Goal: Task Accomplishment & Management: Use online tool/utility

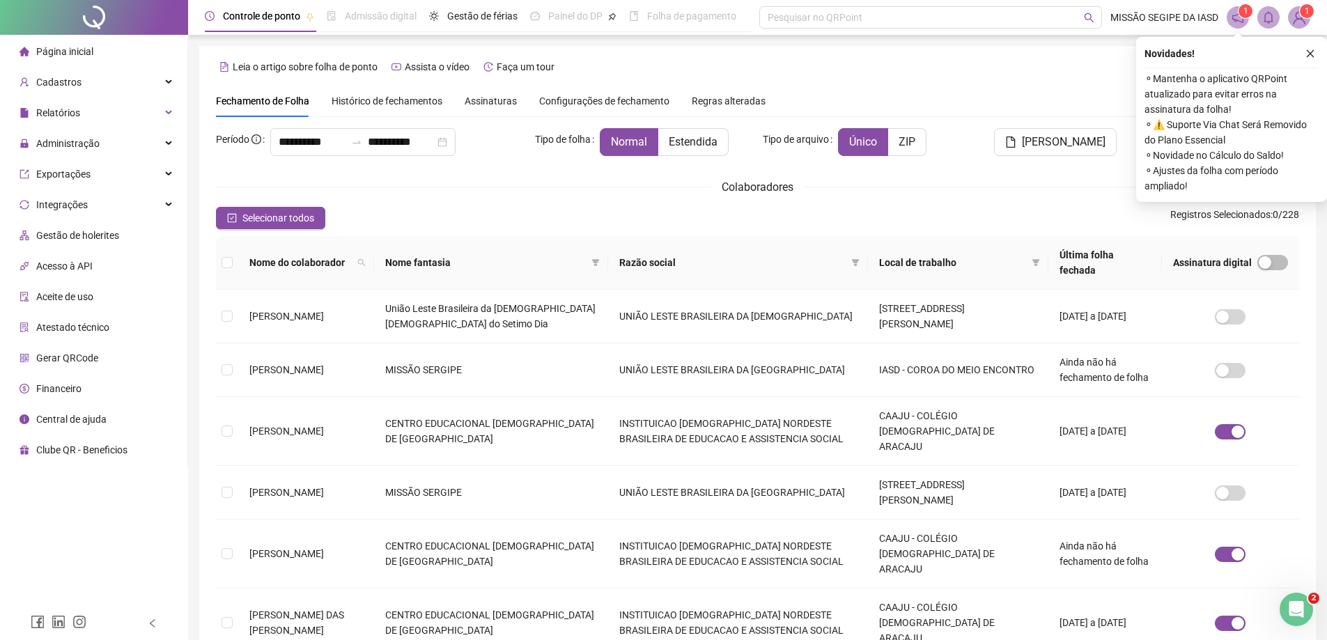
click at [1311, 56] on icon "close" at bounding box center [1310, 54] width 10 height 10
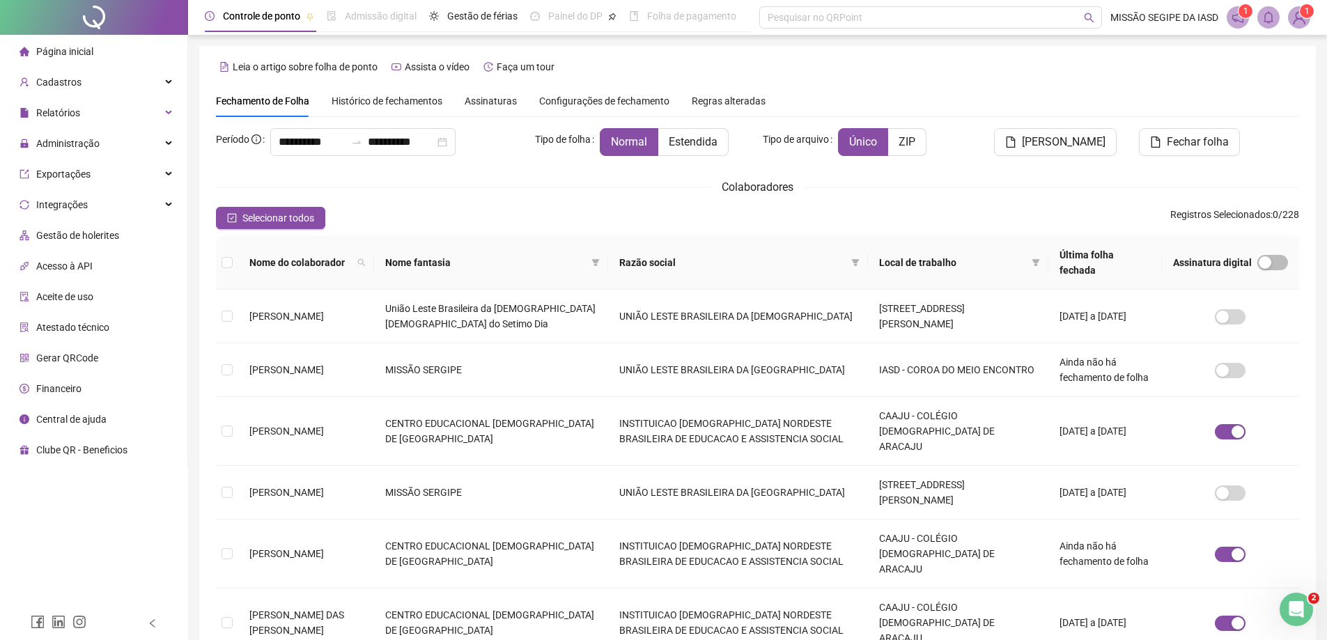
click at [1269, 28] on span at bounding box center [1268, 17] width 22 height 22
click at [1269, 26] on span at bounding box center [1268, 17] width 22 height 22
click at [368, 260] on span at bounding box center [362, 262] width 14 height 21
drag, startPoint x: 294, startPoint y: 154, endPoint x: 288, endPoint y: 147, distance: 8.9
click at [292, 154] on div "**********" at bounding box center [362, 142] width 185 height 28
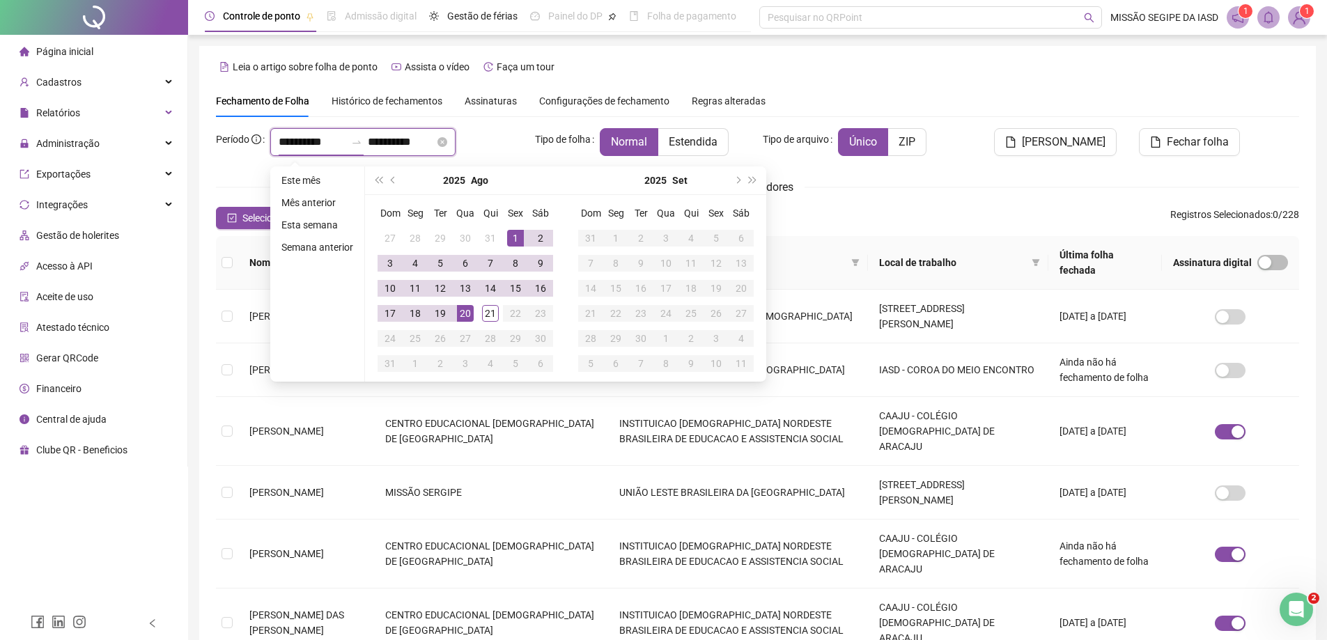
click at [288, 144] on input "**********" at bounding box center [312, 142] width 67 height 17
click at [389, 183] on button "prev-year" at bounding box center [393, 180] width 15 height 28
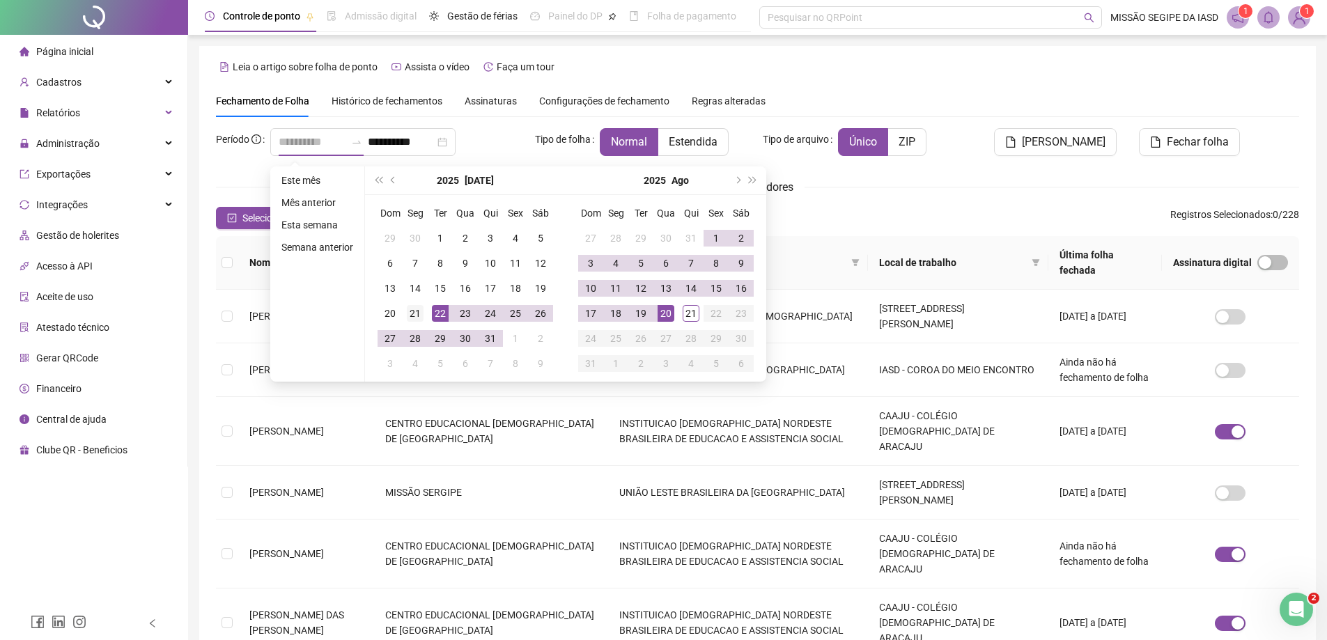
type input "**********"
click at [417, 315] on div "21" at bounding box center [415, 313] width 17 height 17
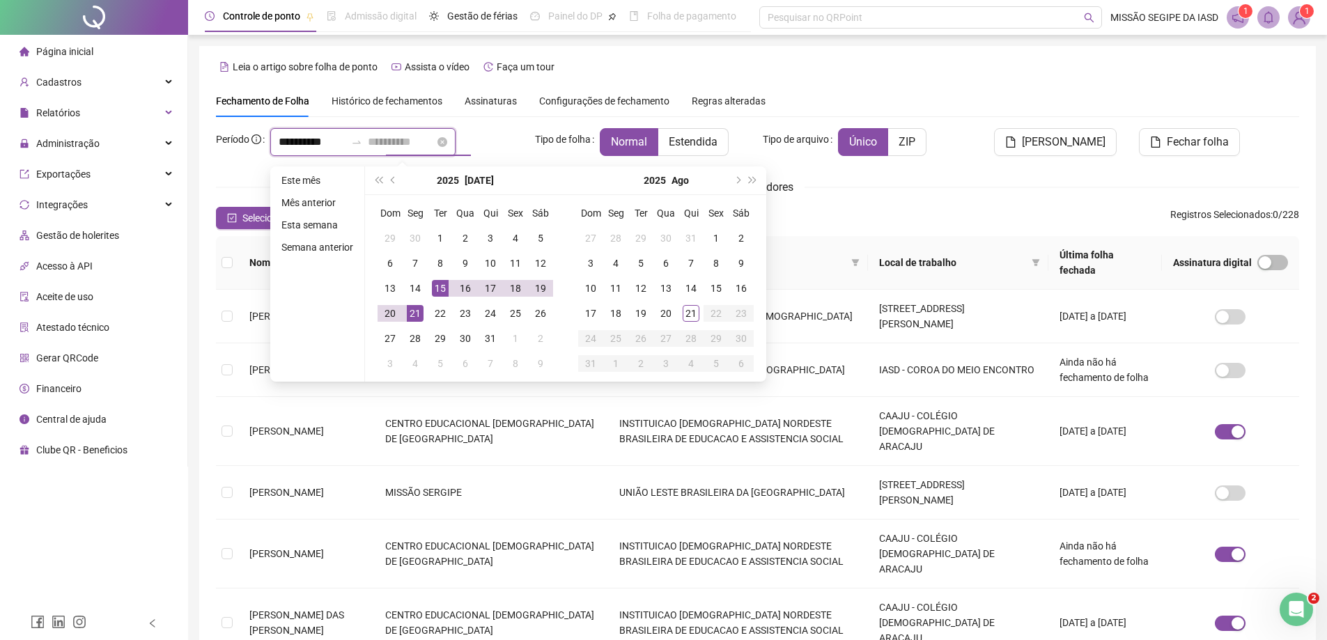
type input "**********"
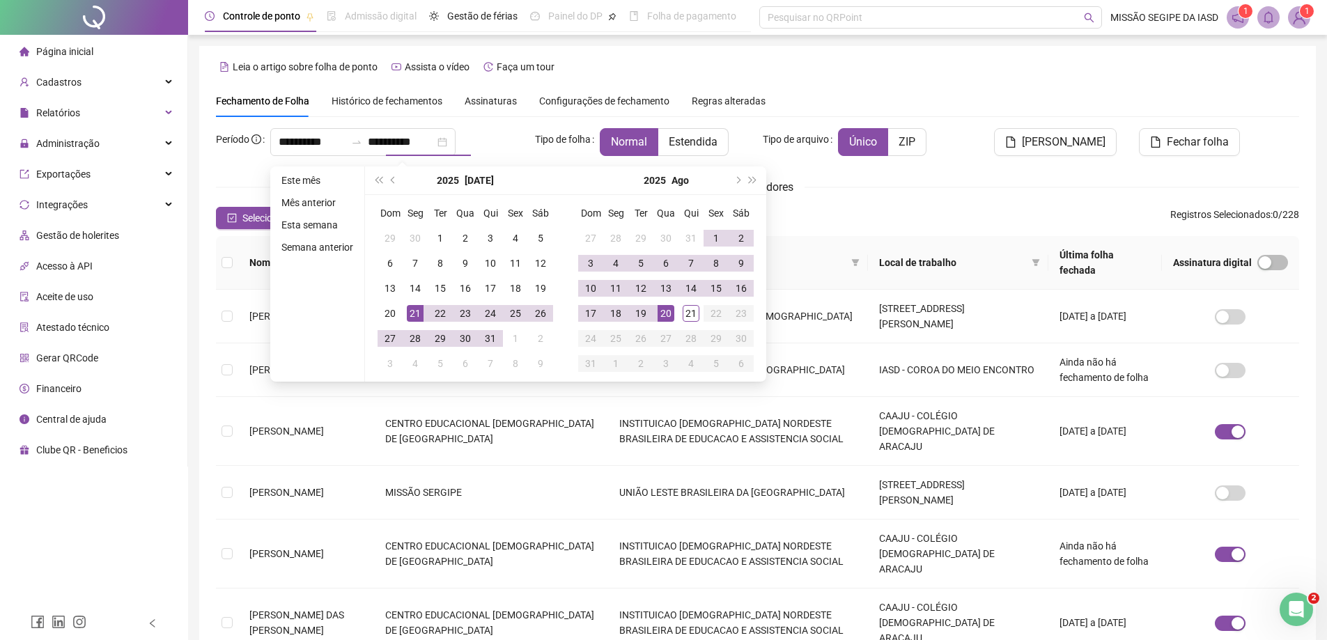
click at [508, 123] on div "**********" at bounding box center [757, 524] width 1083 height 878
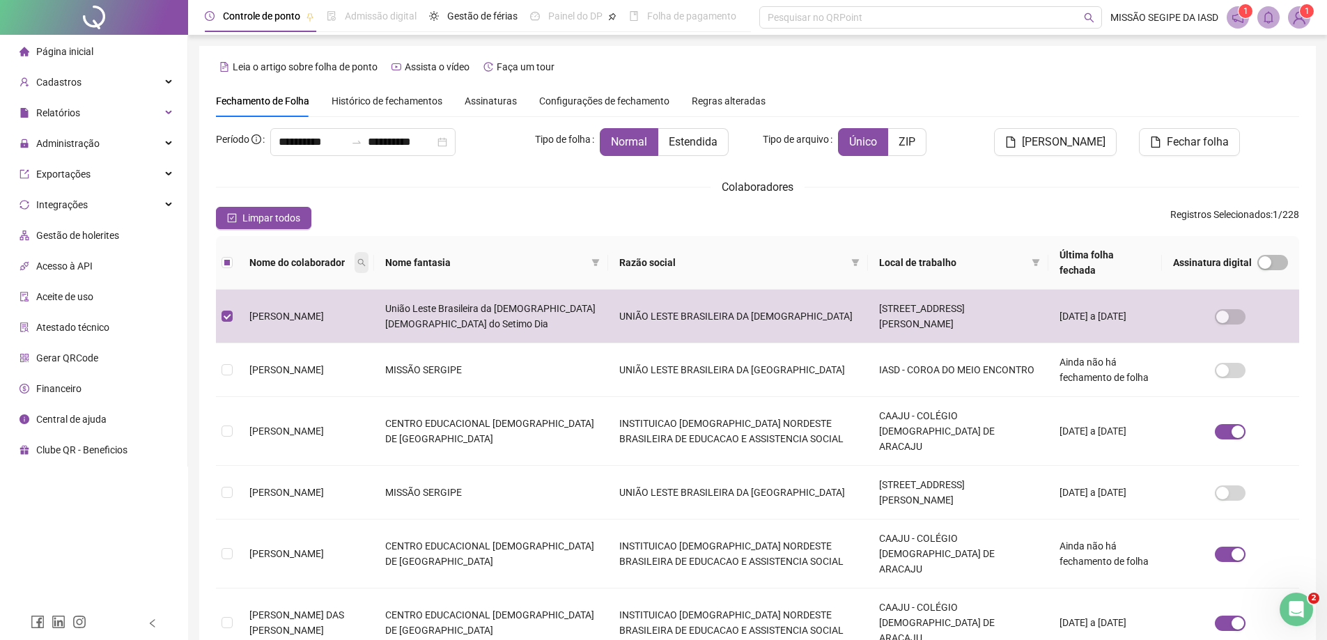
click at [366, 258] on icon "search" at bounding box center [361, 262] width 8 height 8
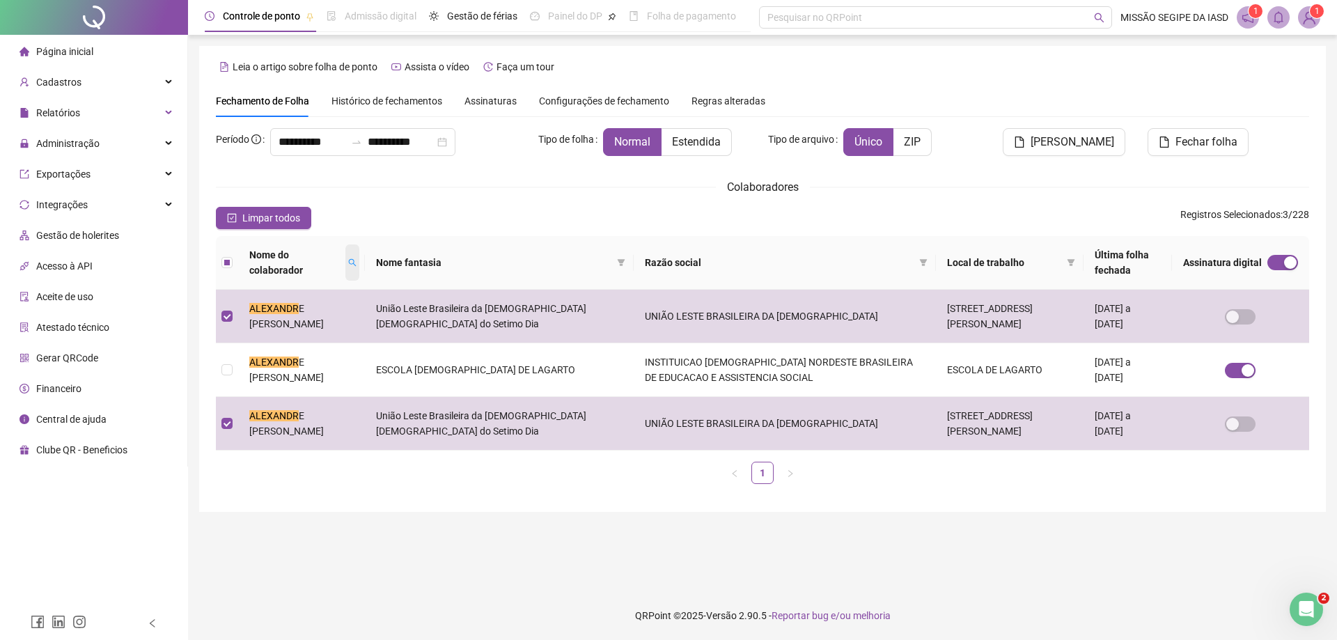
click at [357, 261] on icon "search" at bounding box center [352, 262] width 8 height 8
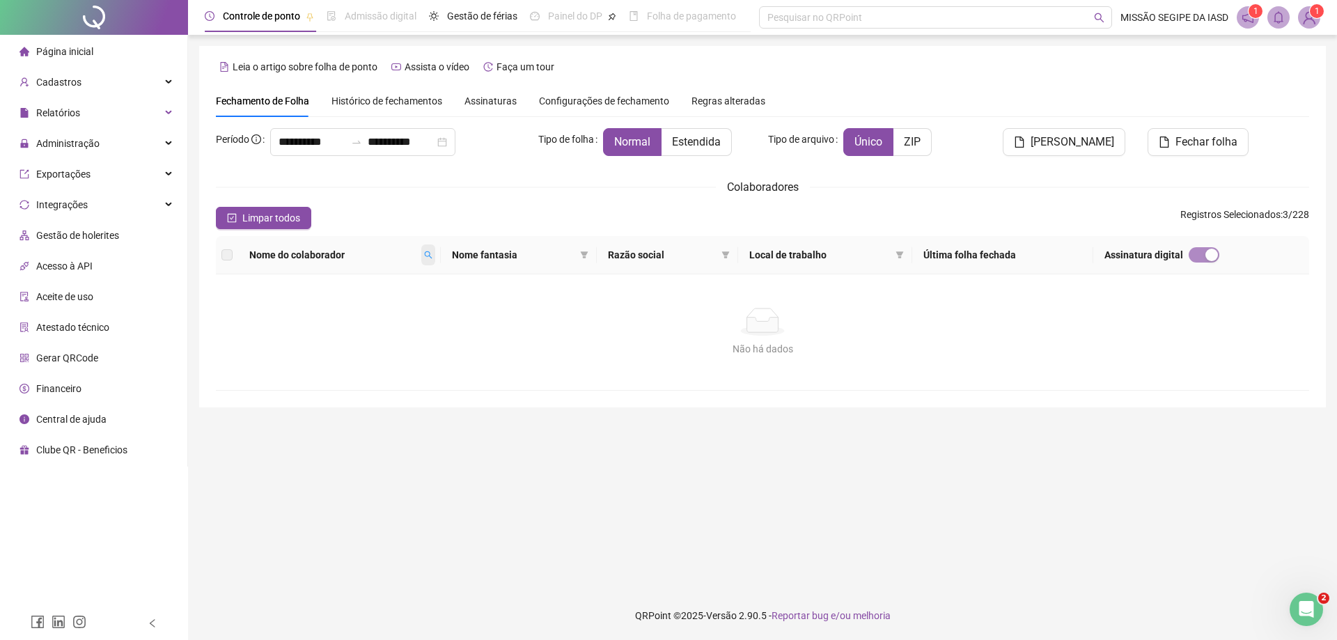
click at [435, 253] on span at bounding box center [428, 254] width 14 height 21
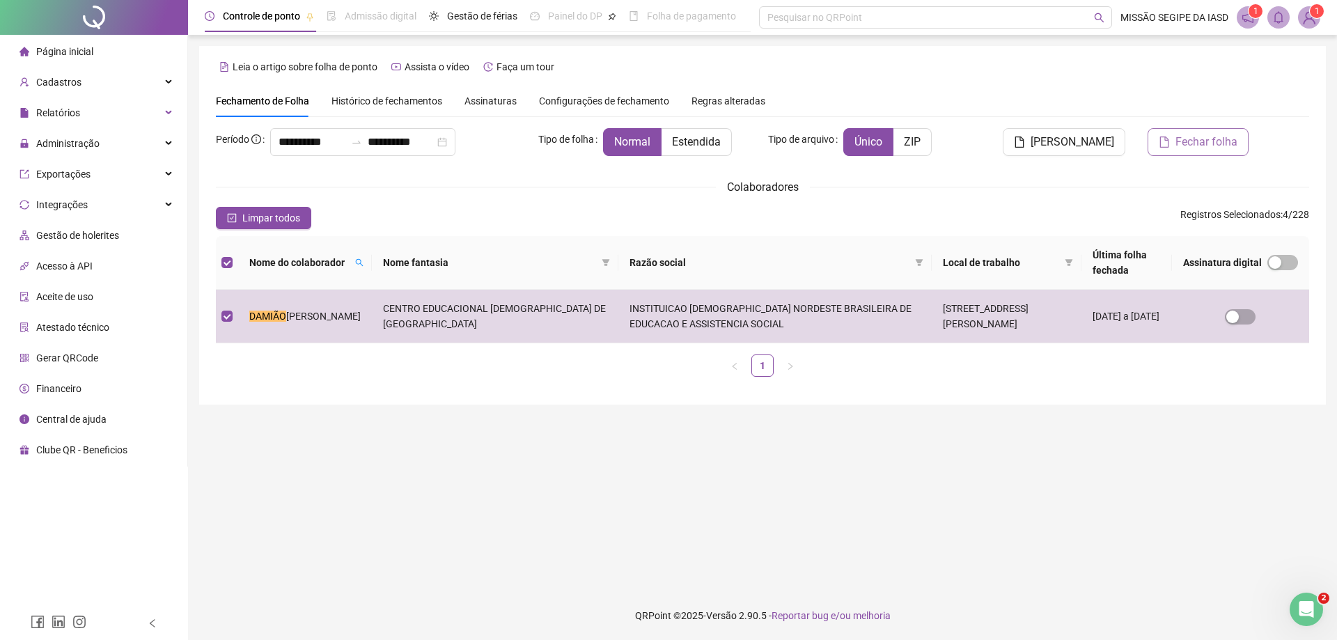
click at [1189, 146] on span "Fechar folha" at bounding box center [1207, 142] width 62 height 17
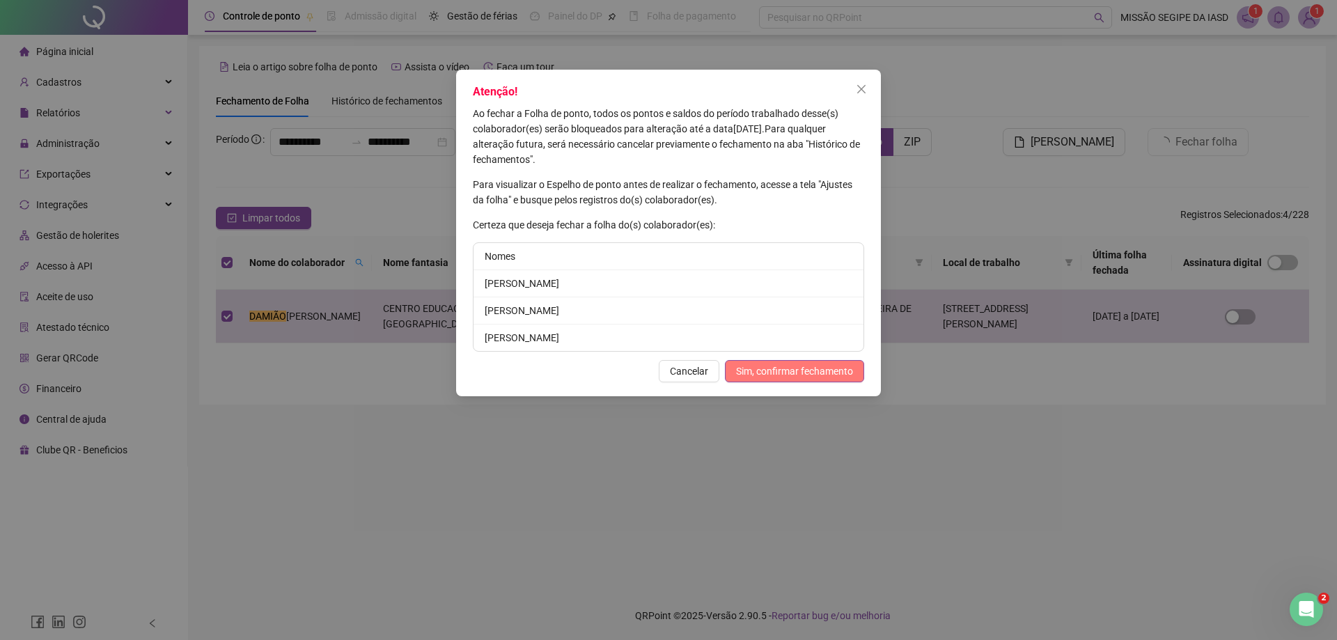
click at [811, 370] on span "Sim, confirmar fechamento" at bounding box center [794, 371] width 117 height 15
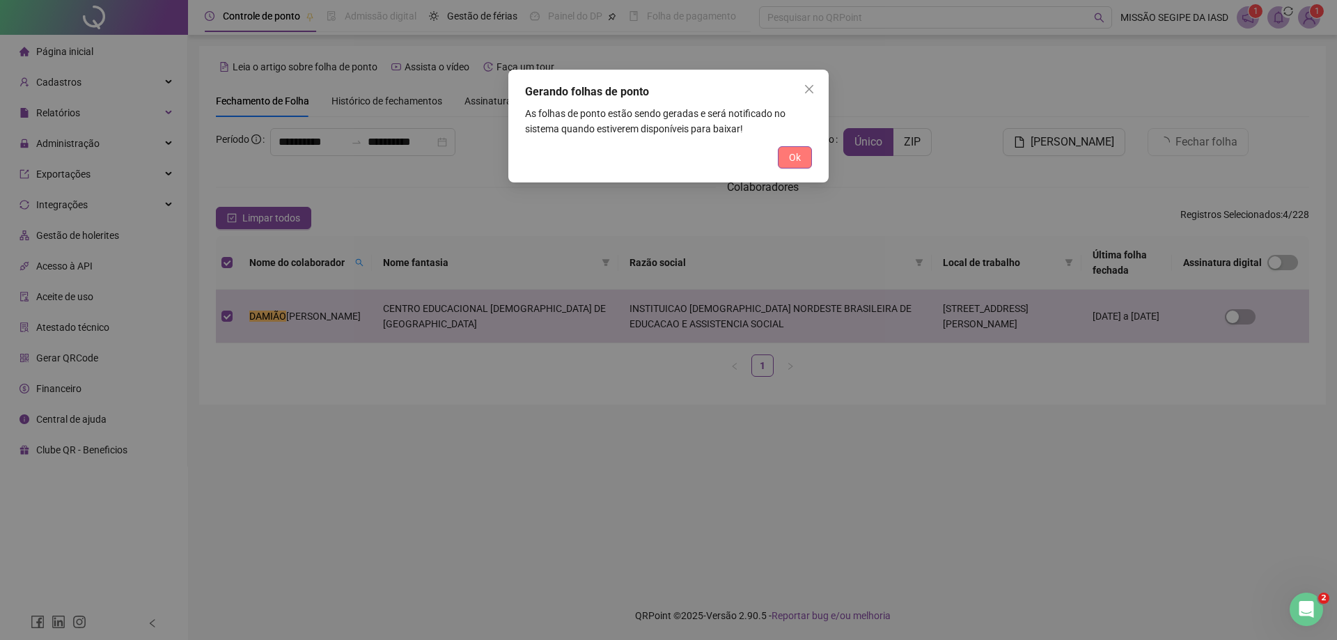
click at [798, 151] on span "Ok" at bounding box center [795, 157] width 12 height 15
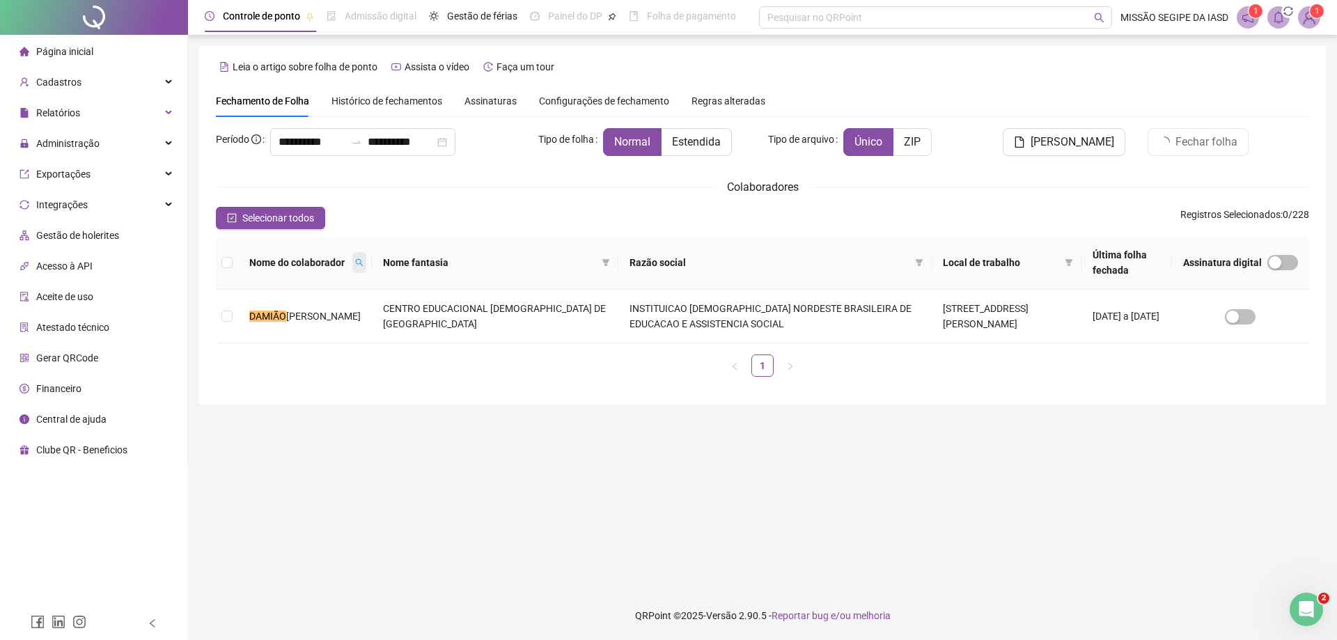
click at [359, 265] on icon "search" at bounding box center [359, 262] width 8 height 8
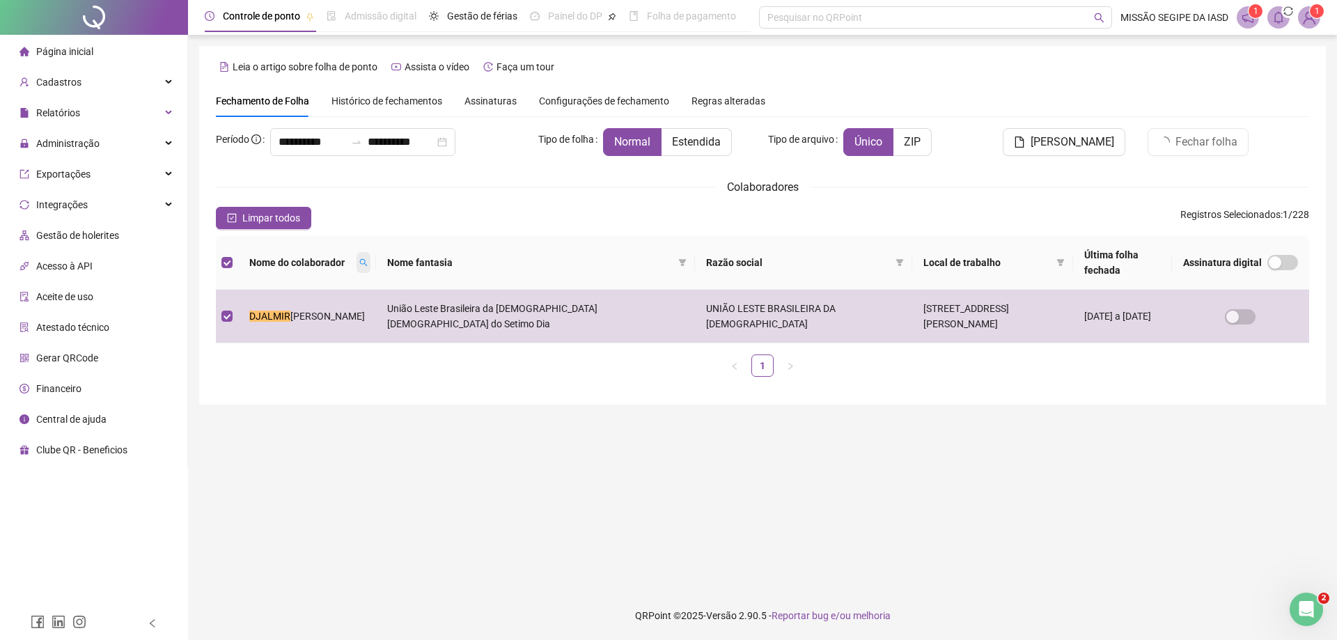
click at [359, 261] on icon "search" at bounding box center [363, 262] width 8 height 8
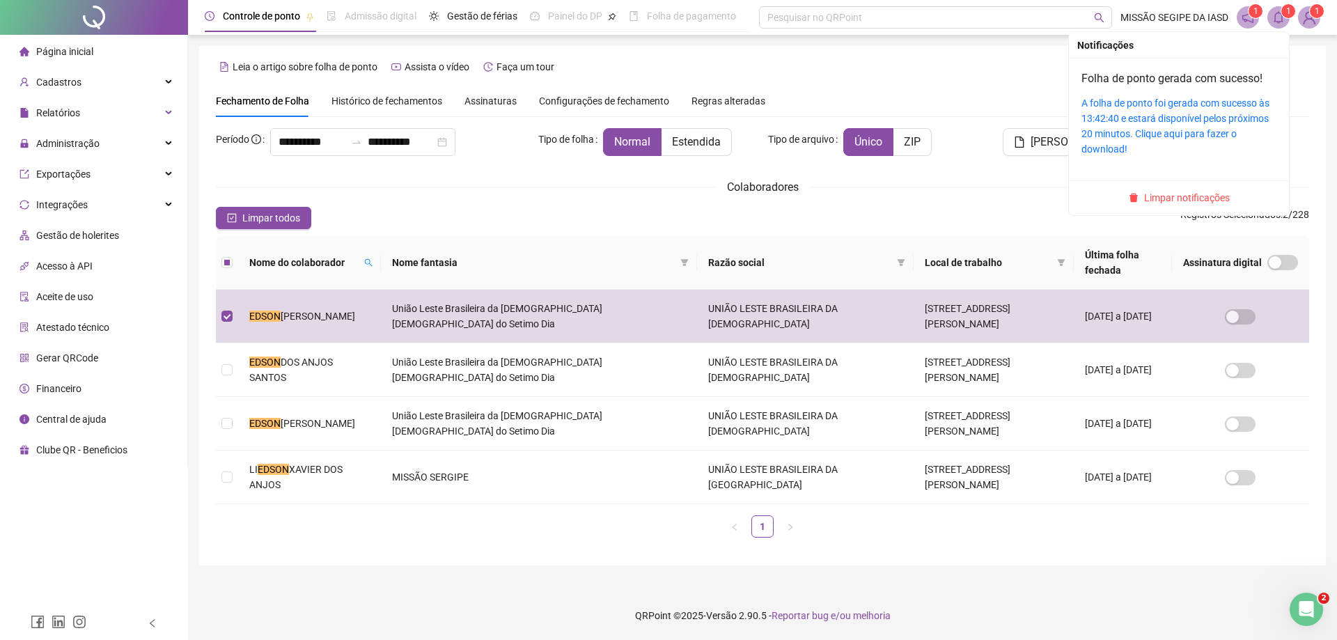
click at [1280, 10] on span at bounding box center [1279, 17] width 22 height 22
click at [1186, 123] on link "A folha de ponto foi gerada com sucesso às 13:42:40 e estará disponível pelos p…" at bounding box center [1176, 126] width 188 height 57
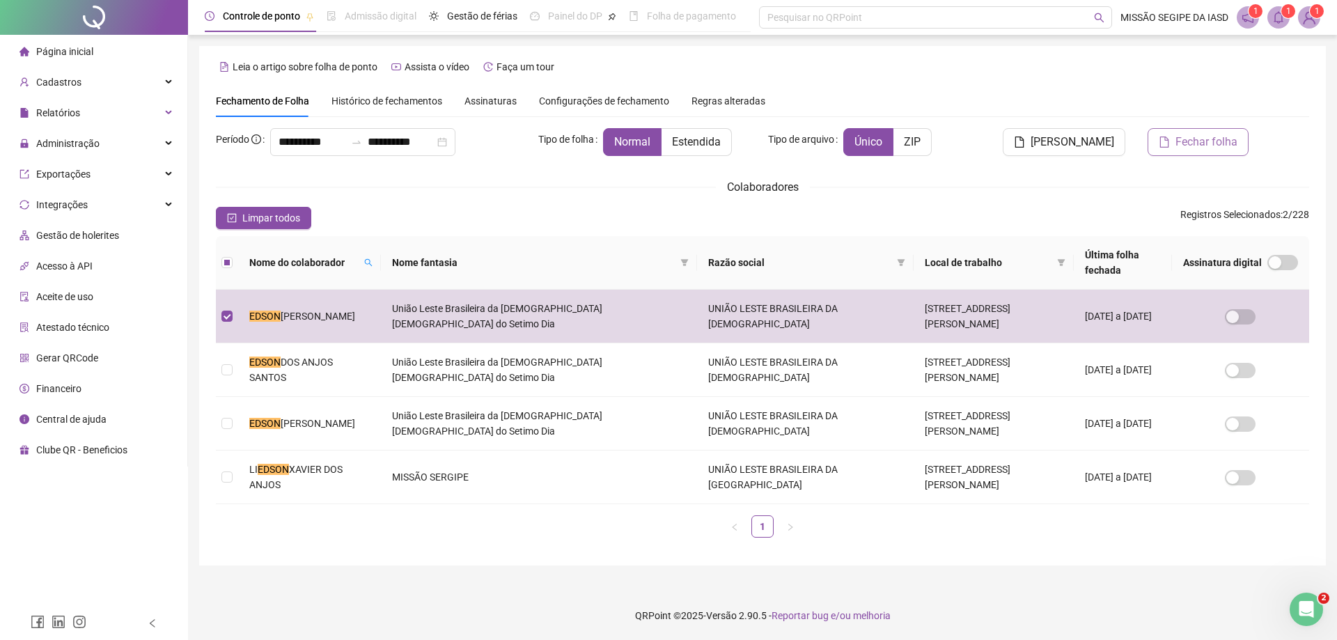
click at [1199, 140] on span "Fechar folha" at bounding box center [1207, 142] width 62 height 17
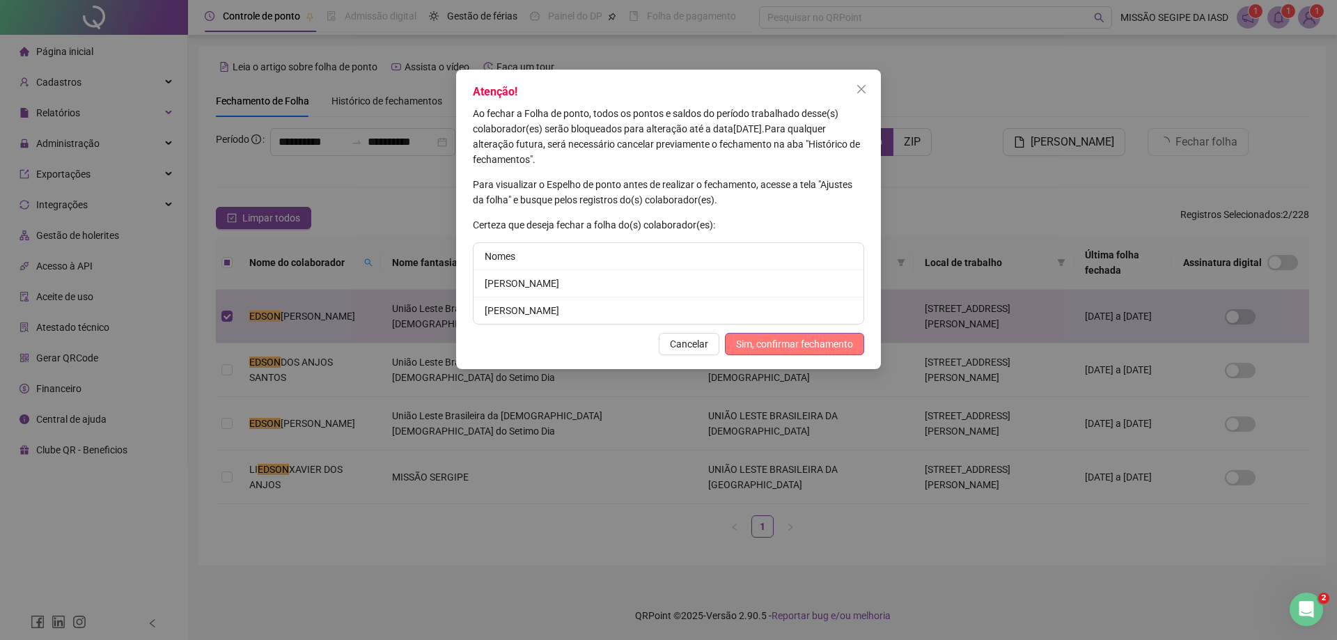
click at [844, 345] on span "Sim, confirmar fechamento" at bounding box center [794, 343] width 117 height 15
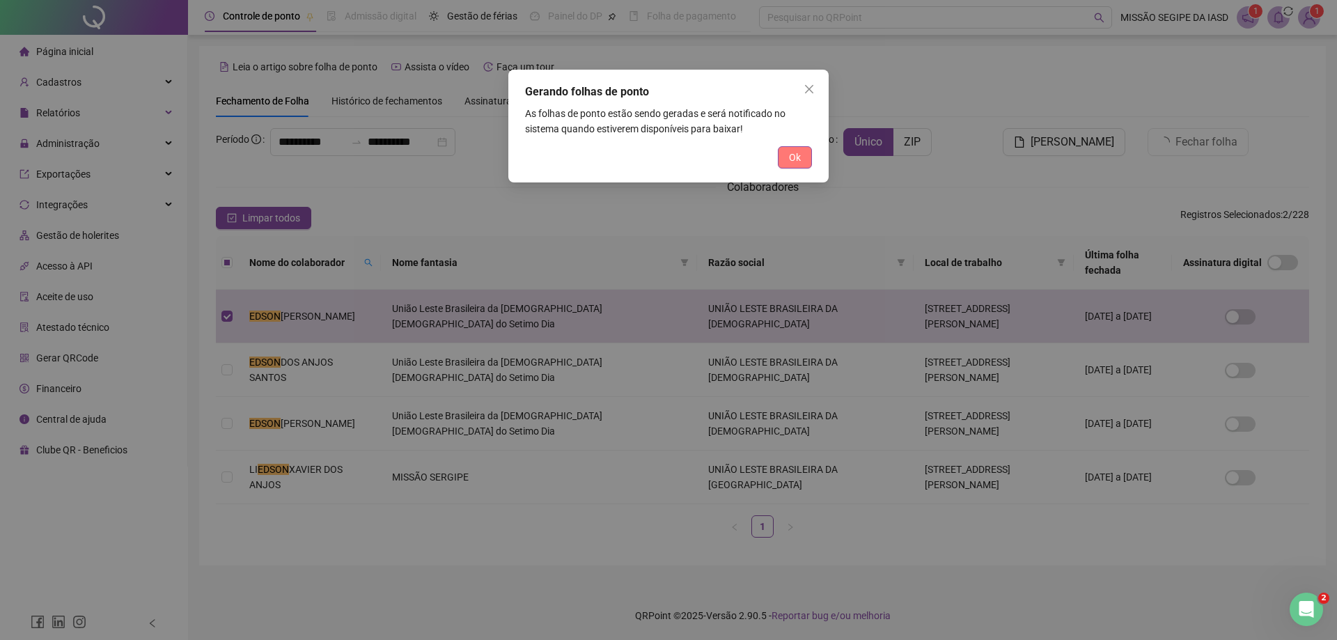
click at [793, 163] on span "Ok" at bounding box center [795, 157] width 12 height 15
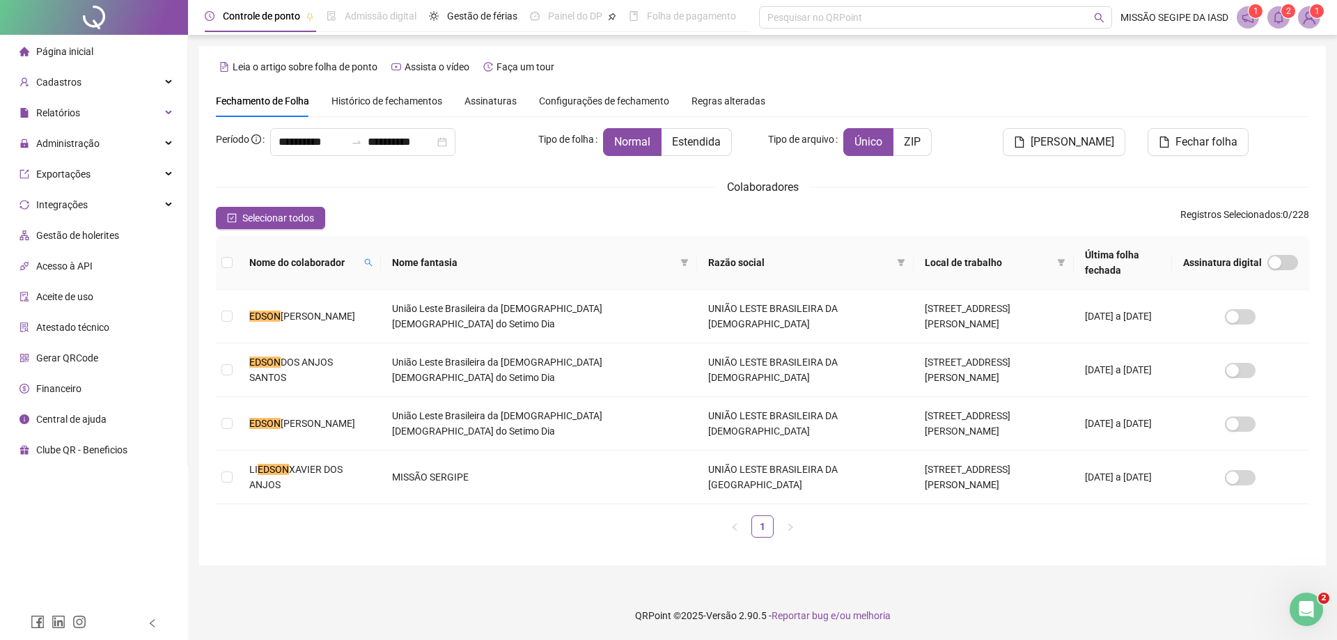
click at [1289, 23] on span at bounding box center [1279, 17] width 22 height 22
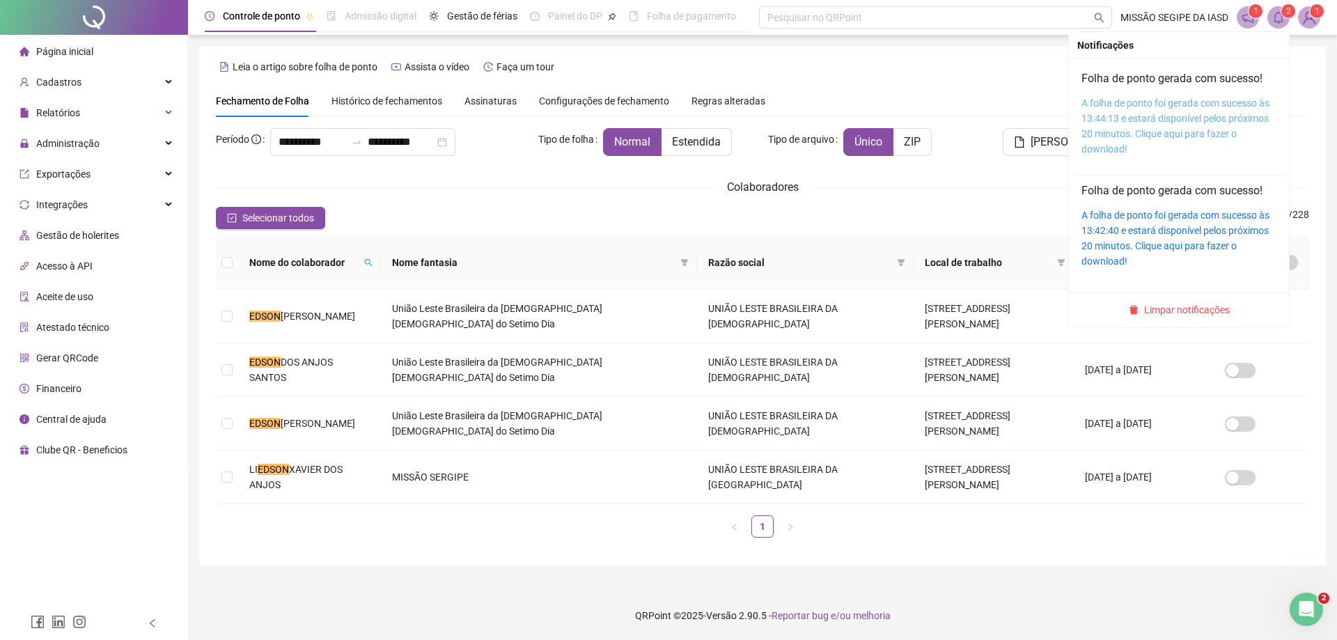
click at [1144, 132] on link "A folha de ponto foi gerada com sucesso às 13:44:13 e estará disponível pelos p…" at bounding box center [1176, 126] width 188 height 57
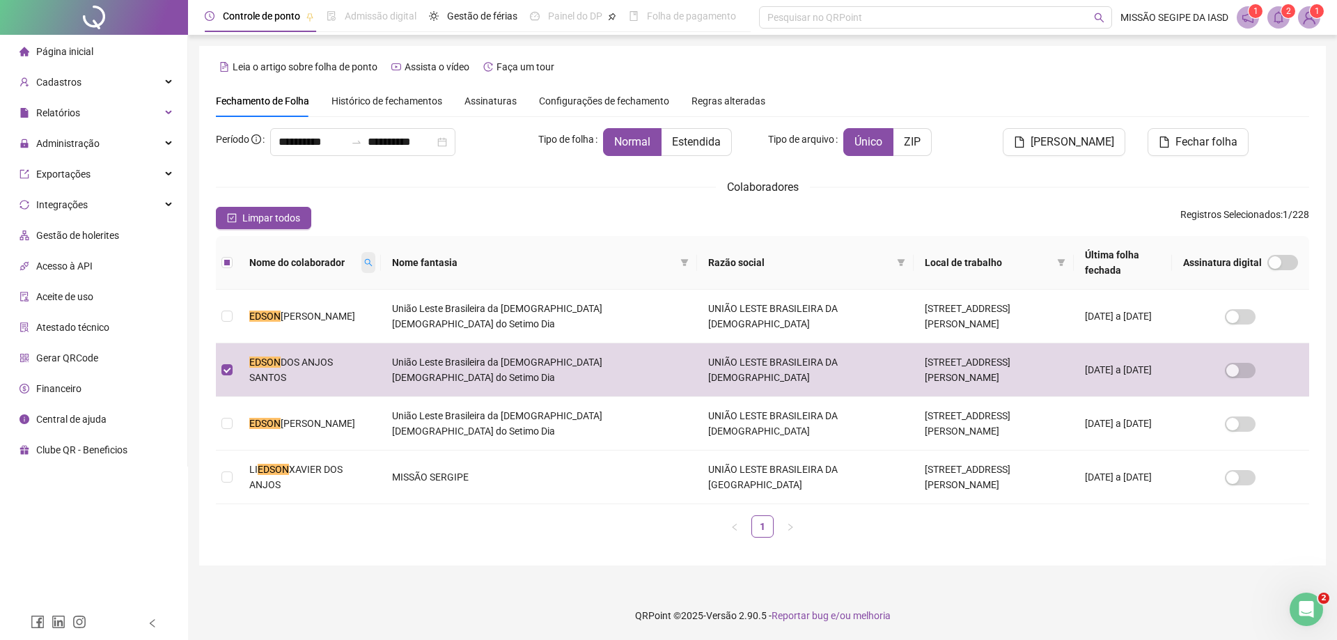
click at [364, 258] on icon "search" at bounding box center [368, 262] width 8 height 8
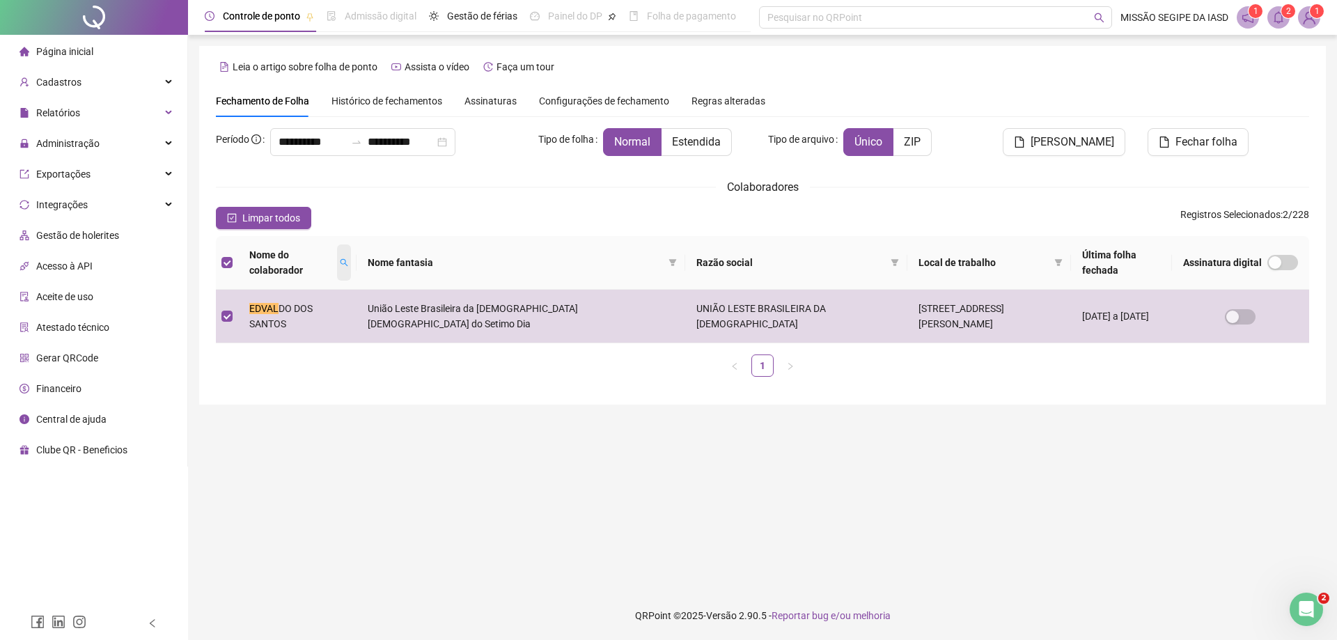
click at [343, 265] on icon "search" at bounding box center [344, 262] width 8 height 8
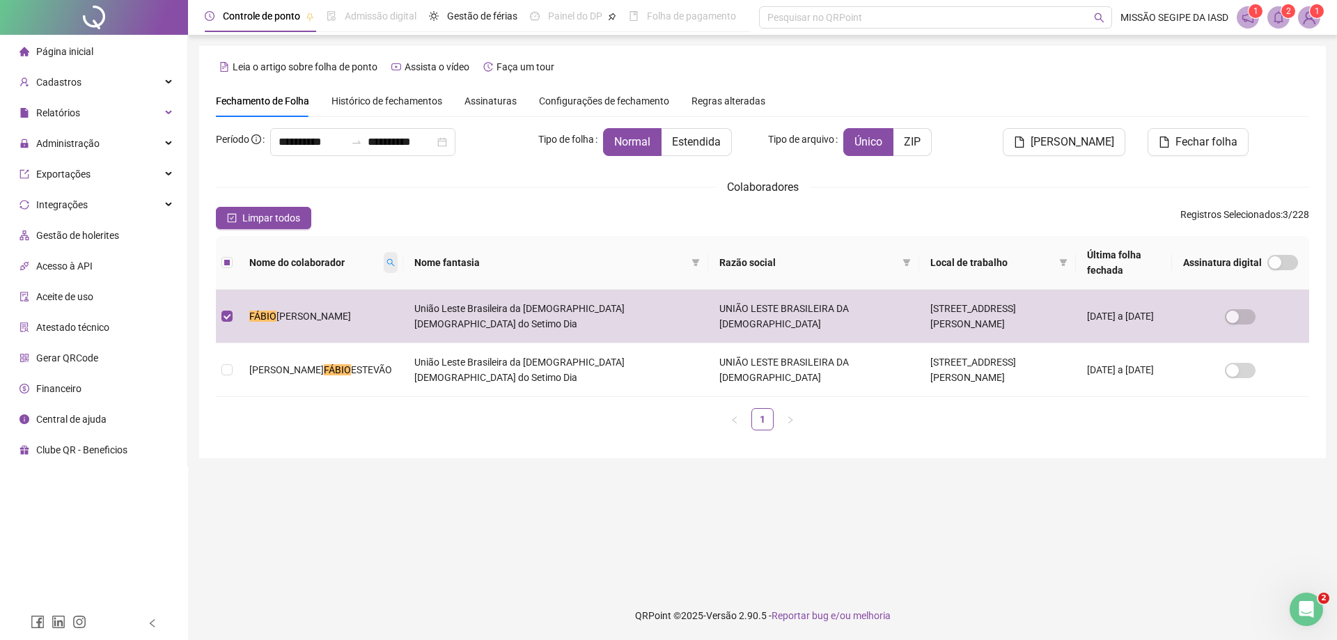
click at [387, 263] on icon "search" at bounding box center [391, 263] width 8 height 8
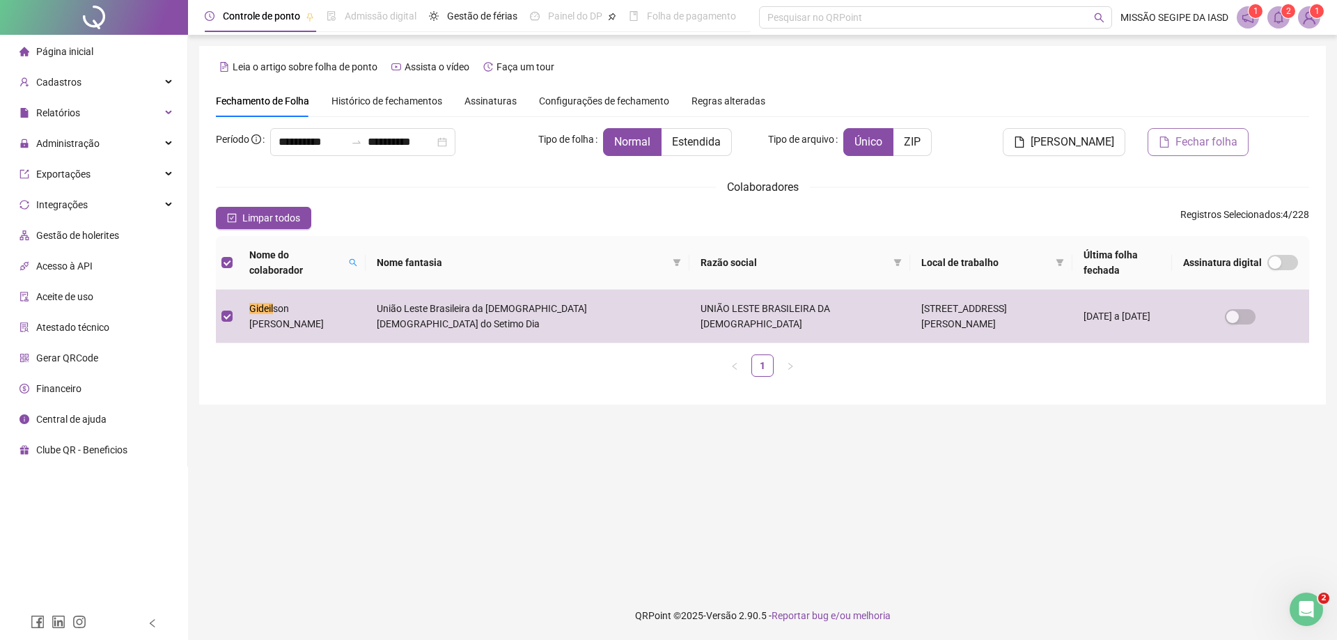
click at [1217, 150] on button "Fechar folha" at bounding box center [1198, 142] width 101 height 28
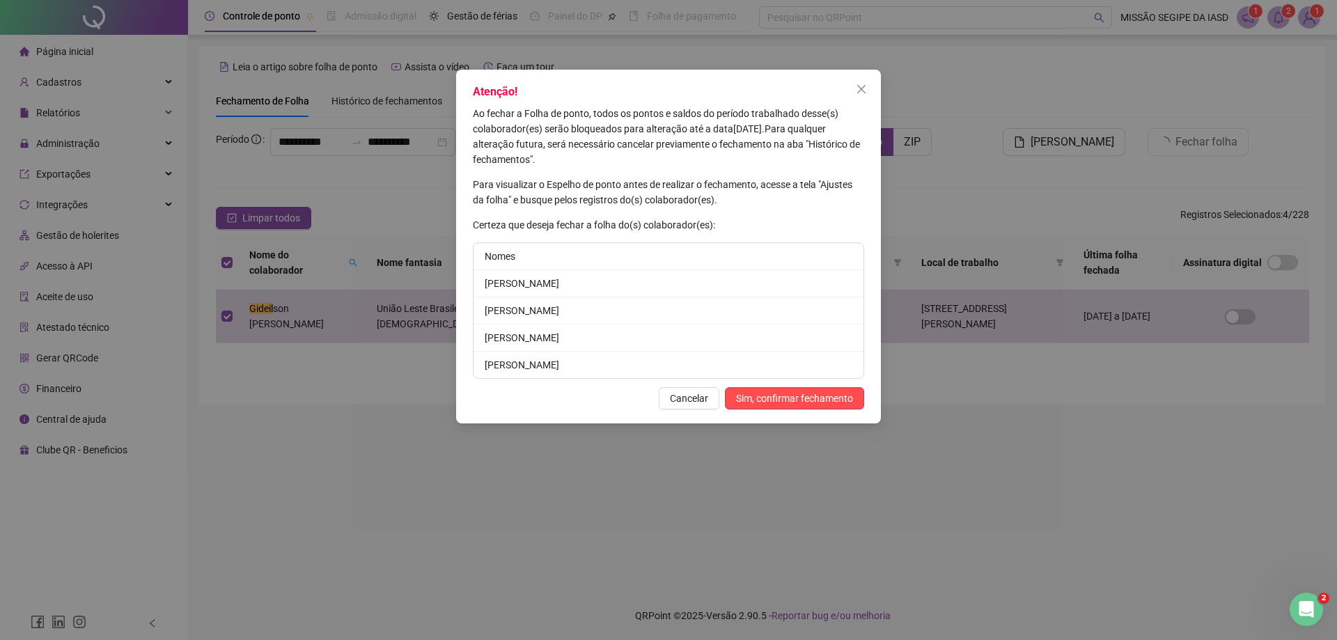
click at [761, 416] on div "Atenção! Ao fechar a Folha de ponto, todos os pontos e saldos do período trabal…" at bounding box center [668, 247] width 425 height 354
click at [770, 394] on span "Sim, confirmar fechamento" at bounding box center [794, 398] width 117 height 15
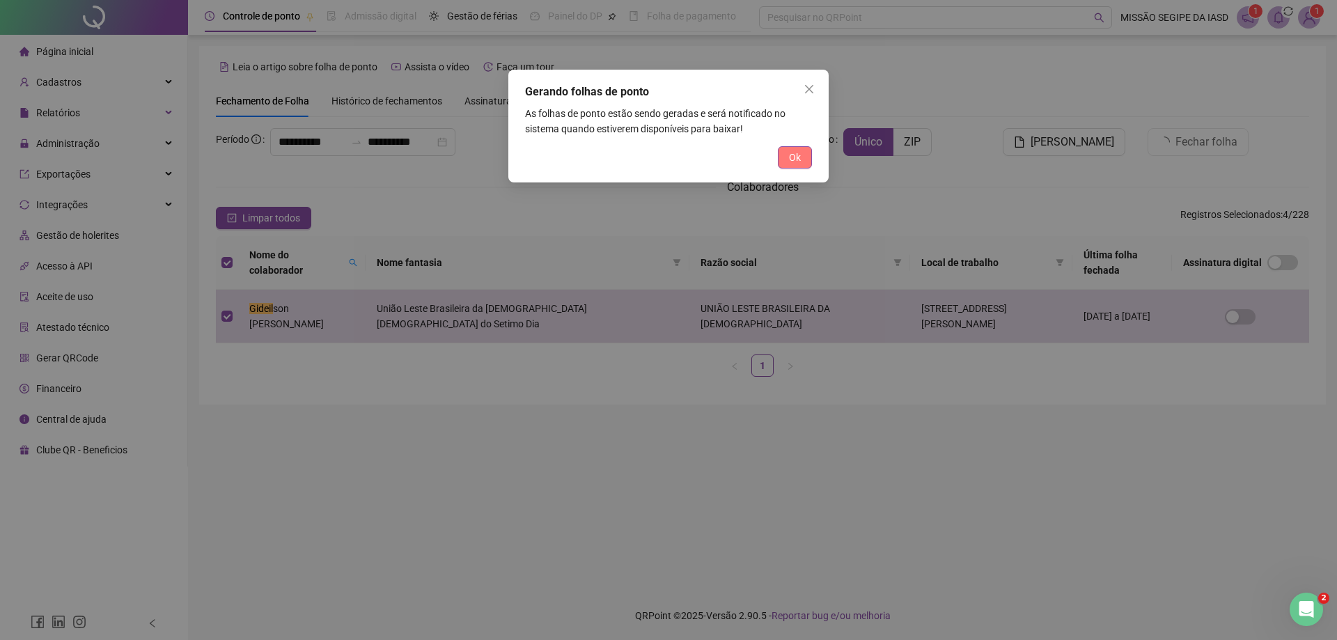
click at [797, 159] on span "Ok" at bounding box center [795, 157] width 12 height 15
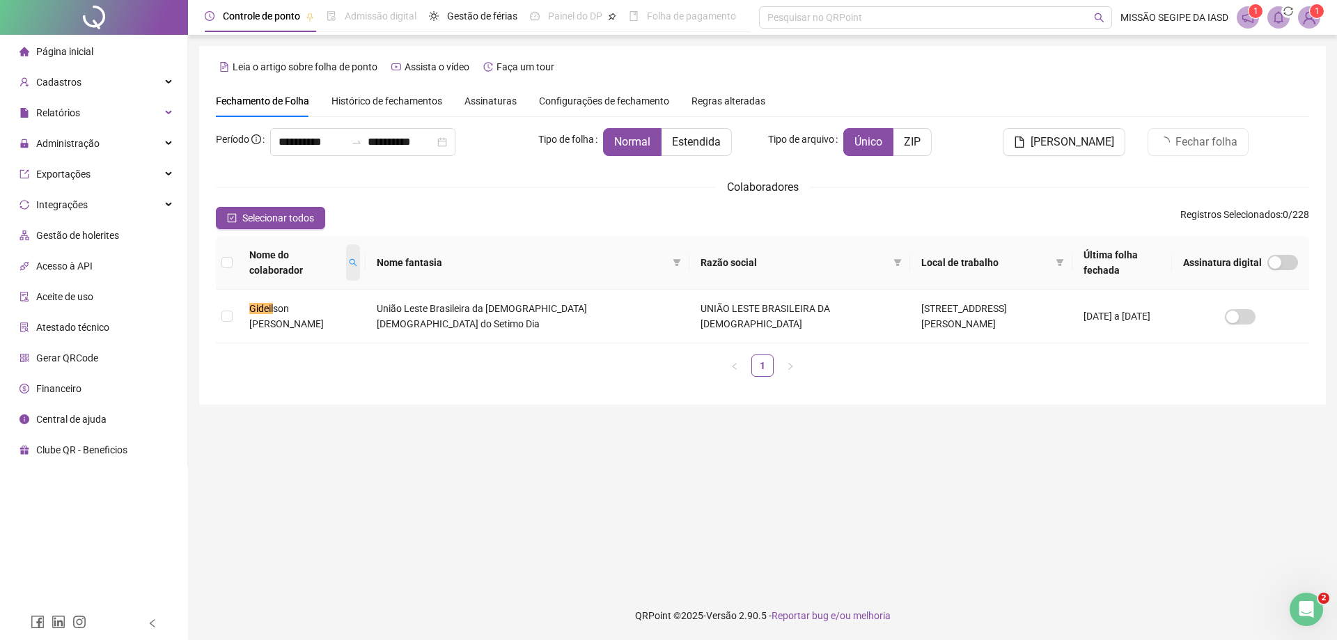
click at [352, 261] on icon "search" at bounding box center [353, 262] width 8 height 8
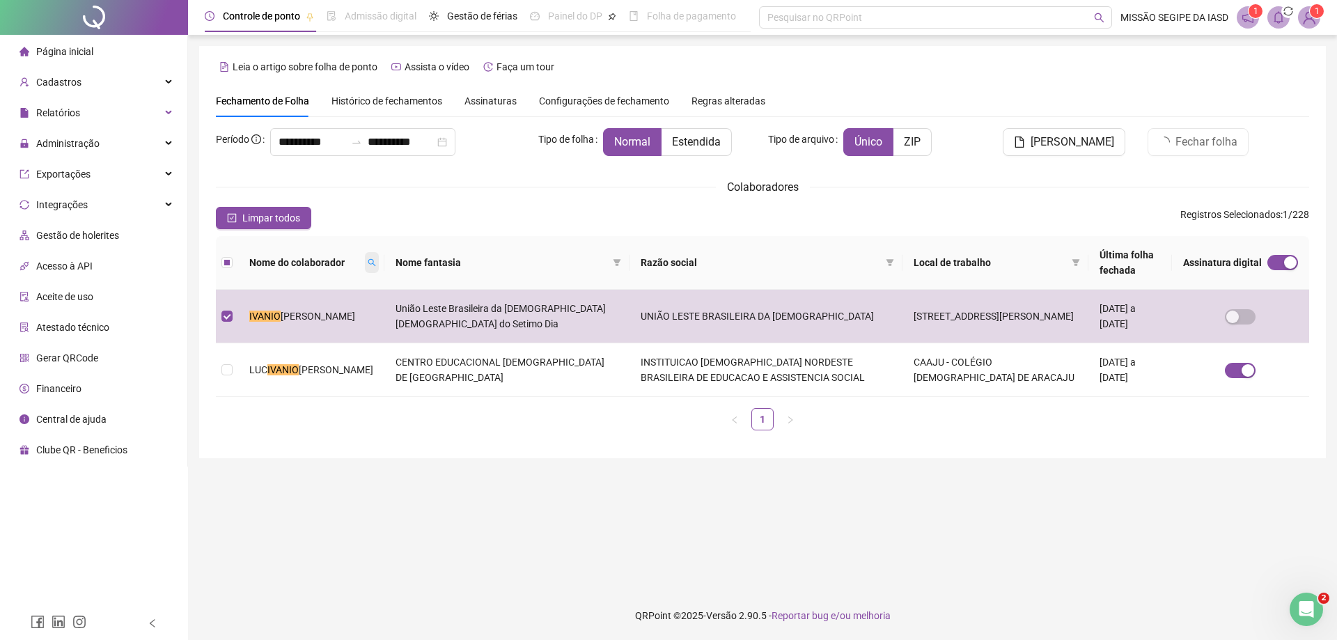
click at [368, 264] on icon "search" at bounding box center [372, 263] width 8 height 8
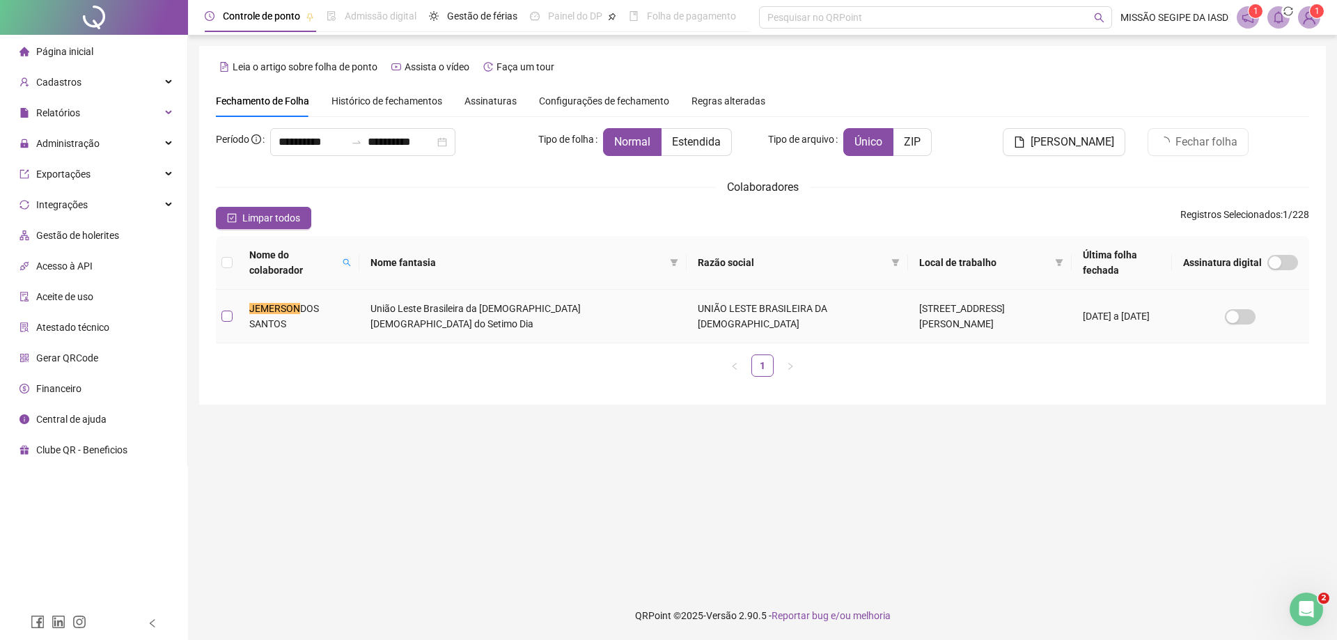
click at [226, 323] on label at bounding box center [227, 316] width 11 height 15
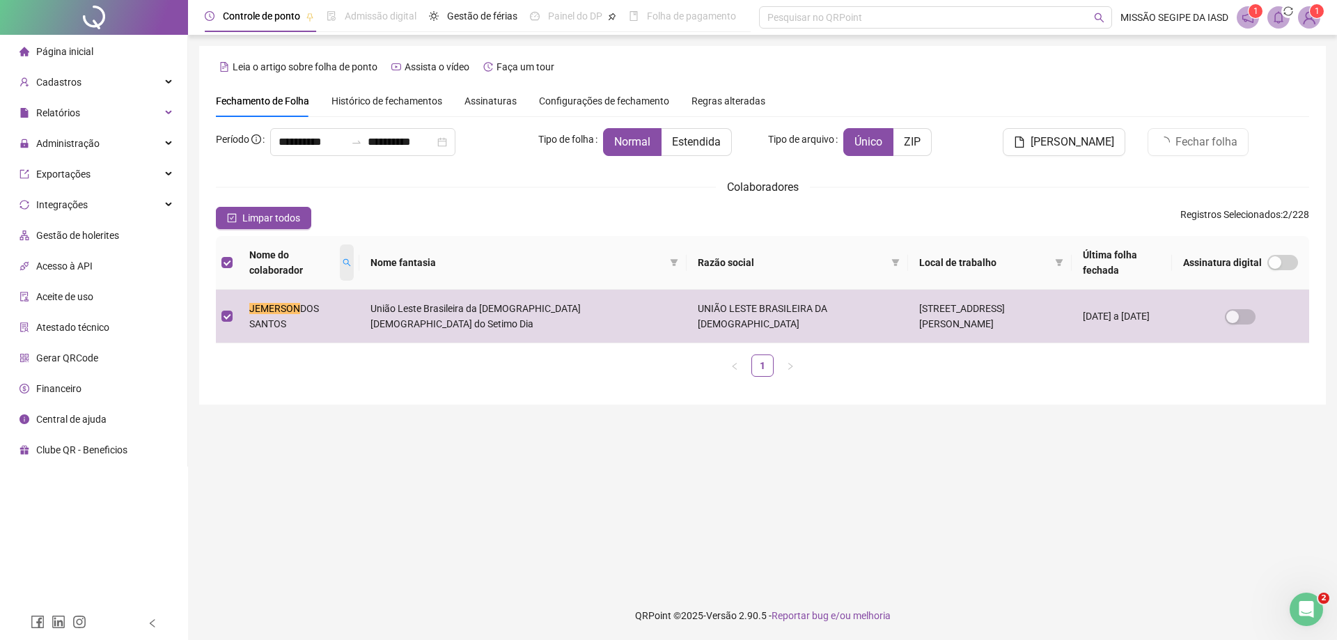
click at [343, 264] on icon "search" at bounding box center [347, 263] width 8 height 8
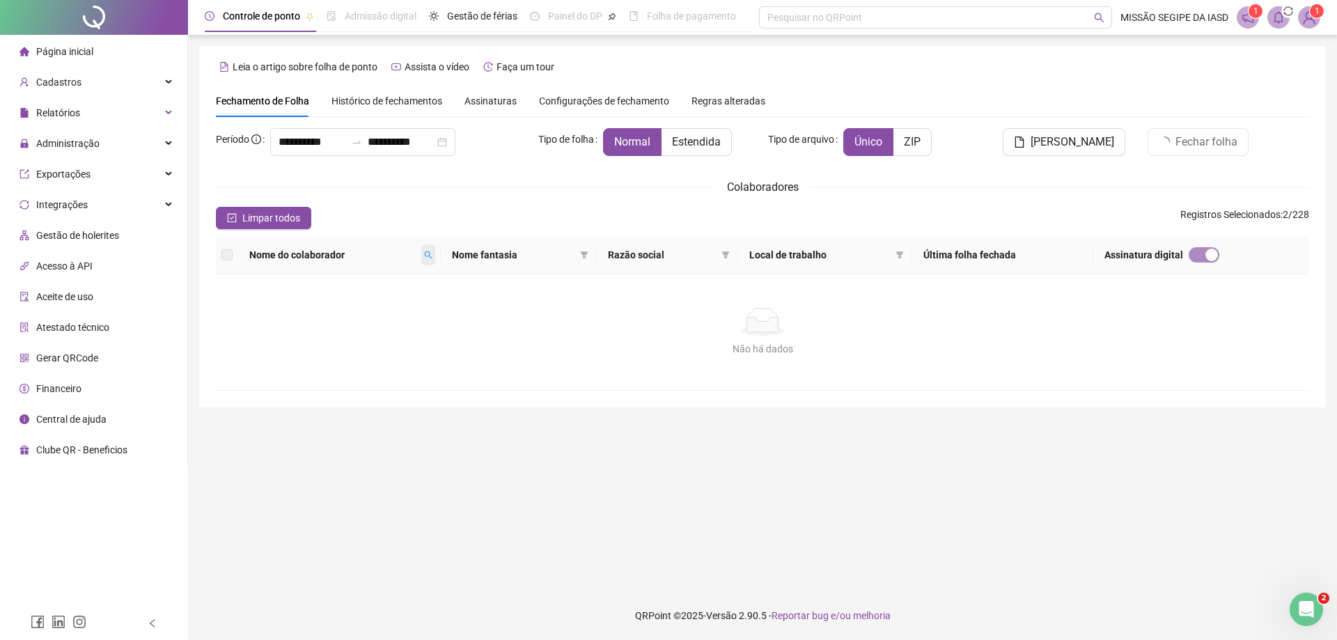
click at [431, 251] on icon "search" at bounding box center [428, 255] width 8 height 8
type input "*"
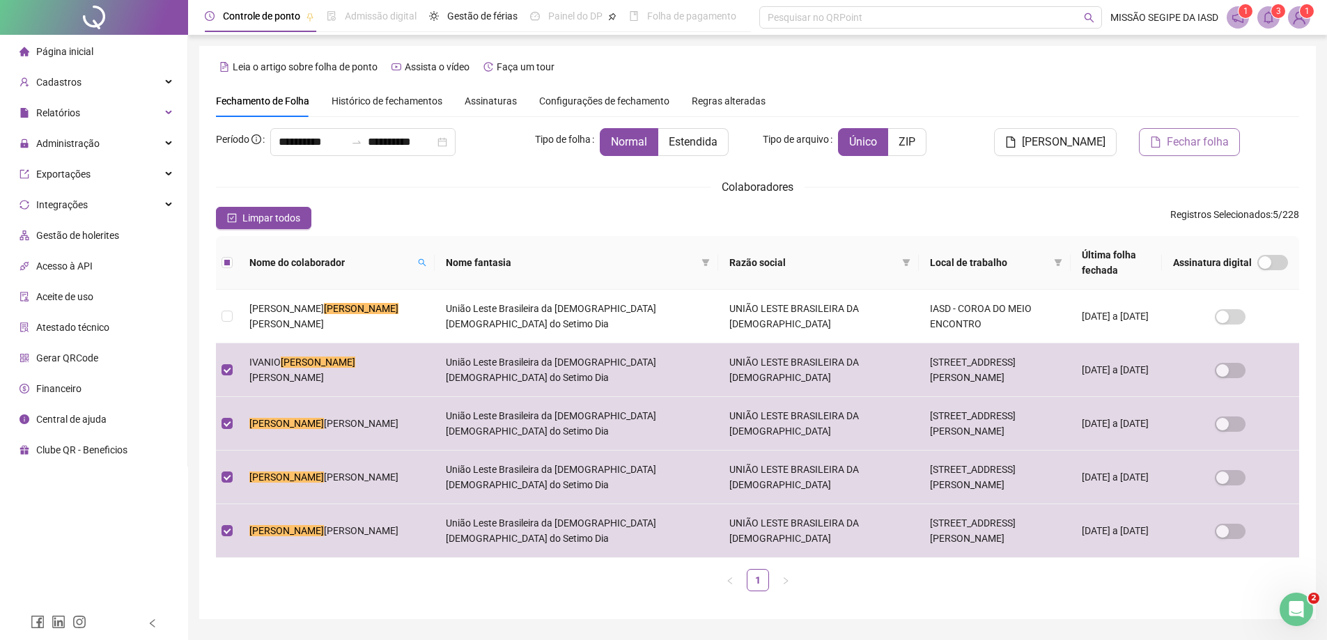
click at [1200, 150] on button "Fechar folha" at bounding box center [1189, 142] width 101 height 28
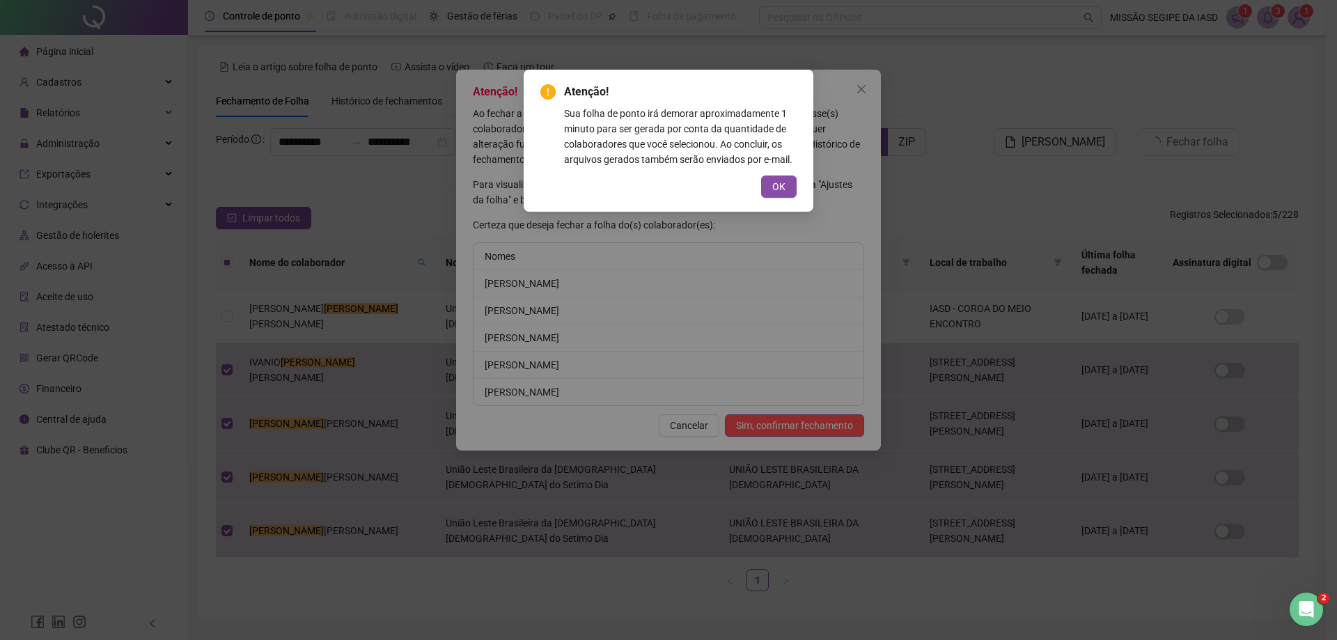
drag, startPoint x: 772, startPoint y: 180, endPoint x: 770, endPoint y: 192, distance: 11.5
click at [772, 182] on button "OK" at bounding box center [779, 187] width 36 height 22
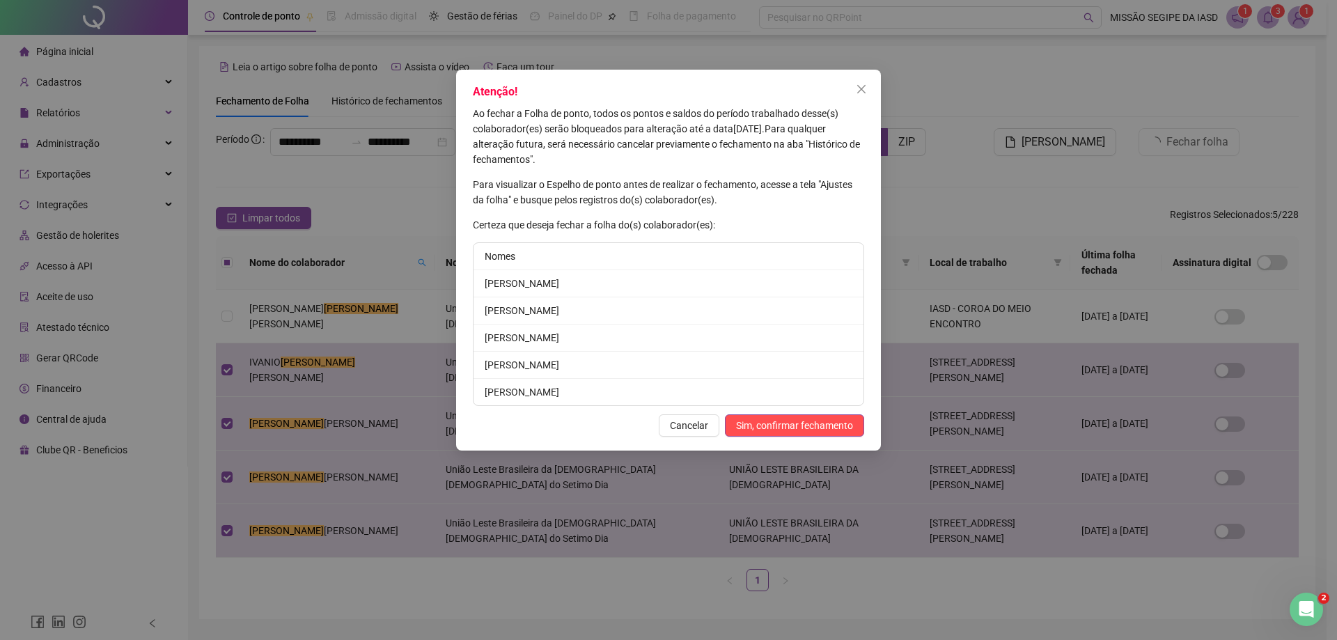
drag, startPoint x: 778, startPoint y: 426, endPoint x: 793, endPoint y: 401, distance: 29.4
click at [777, 426] on span "Sim, confirmar fechamento" at bounding box center [794, 425] width 117 height 15
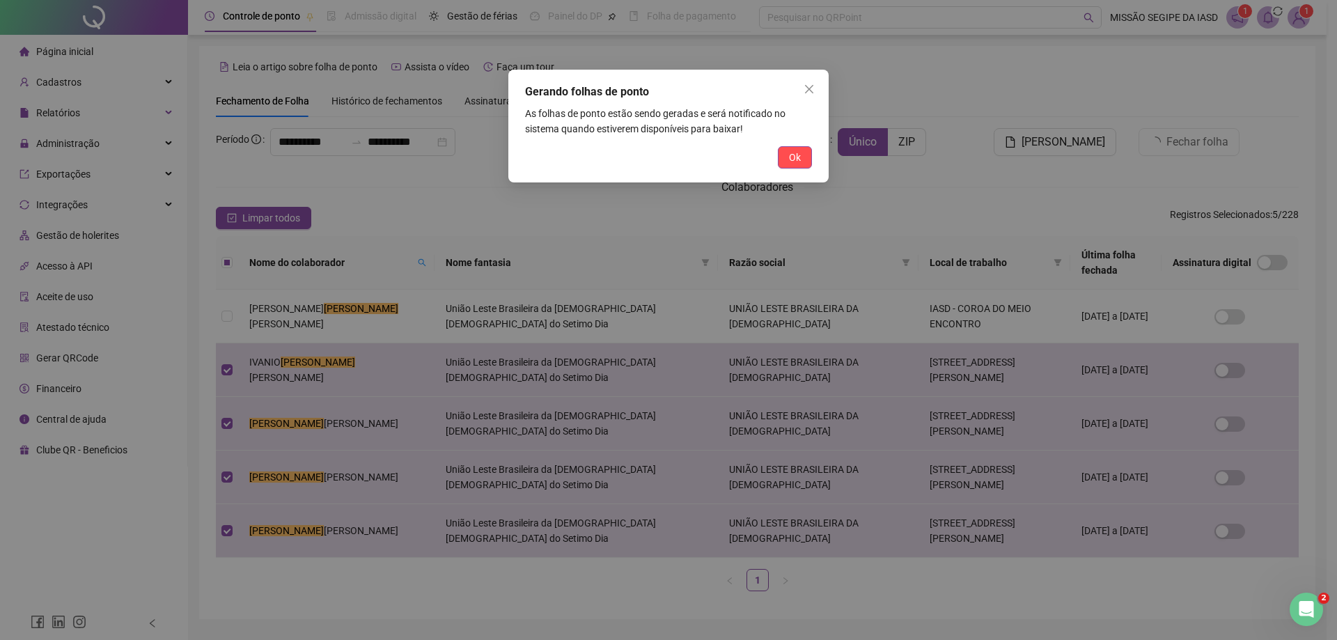
click at [791, 167] on button "Ok" at bounding box center [795, 157] width 34 height 22
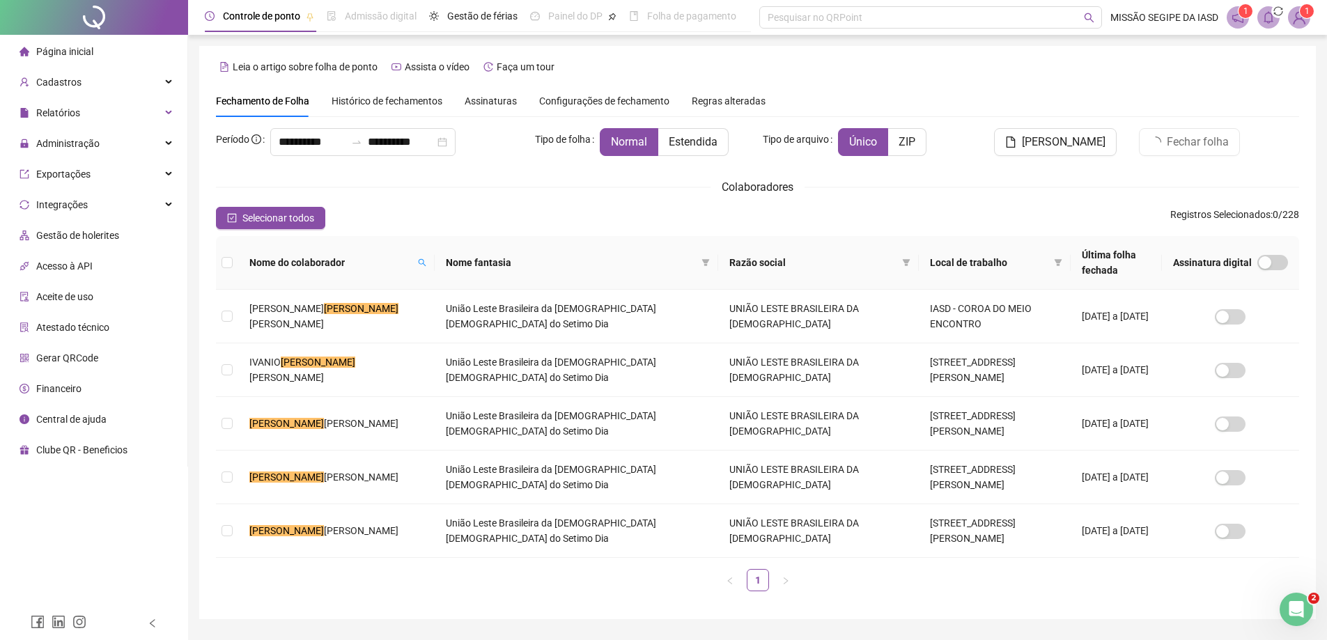
click at [1264, 14] on icon "bell" at bounding box center [1268, 17] width 13 height 13
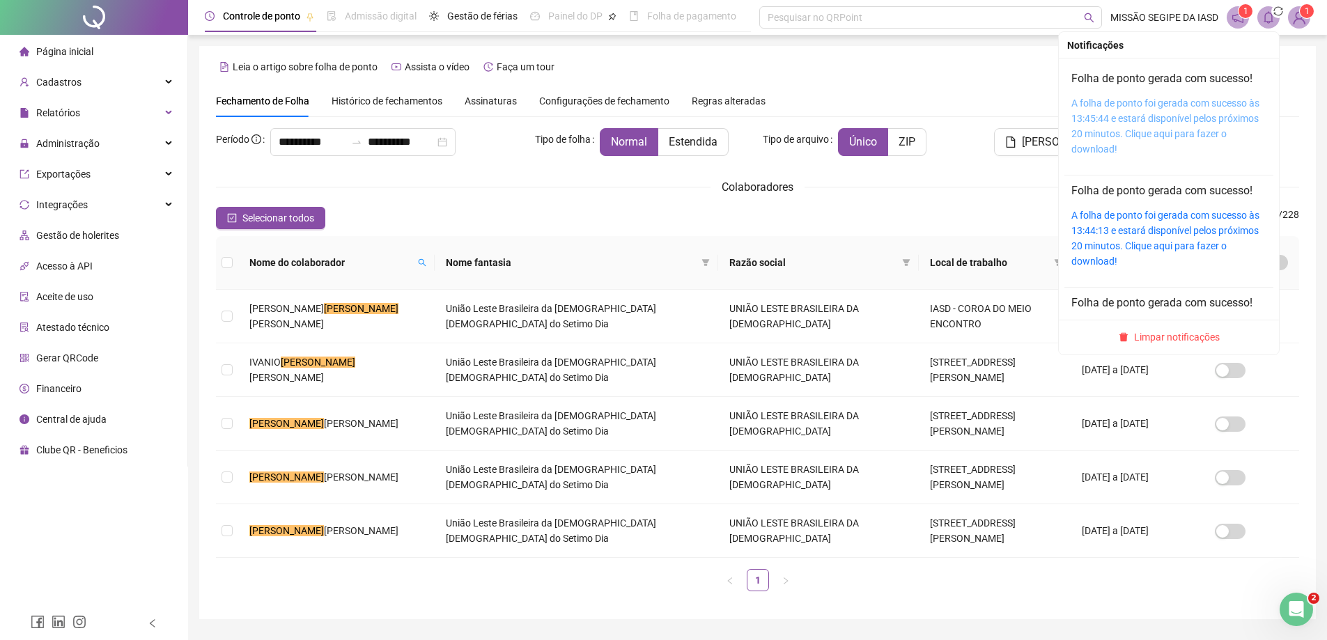
click at [1203, 101] on link "A folha de ponto foi gerada com sucesso às 13:45:44 e estará disponível pelos p…" at bounding box center [1165, 126] width 188 height 57
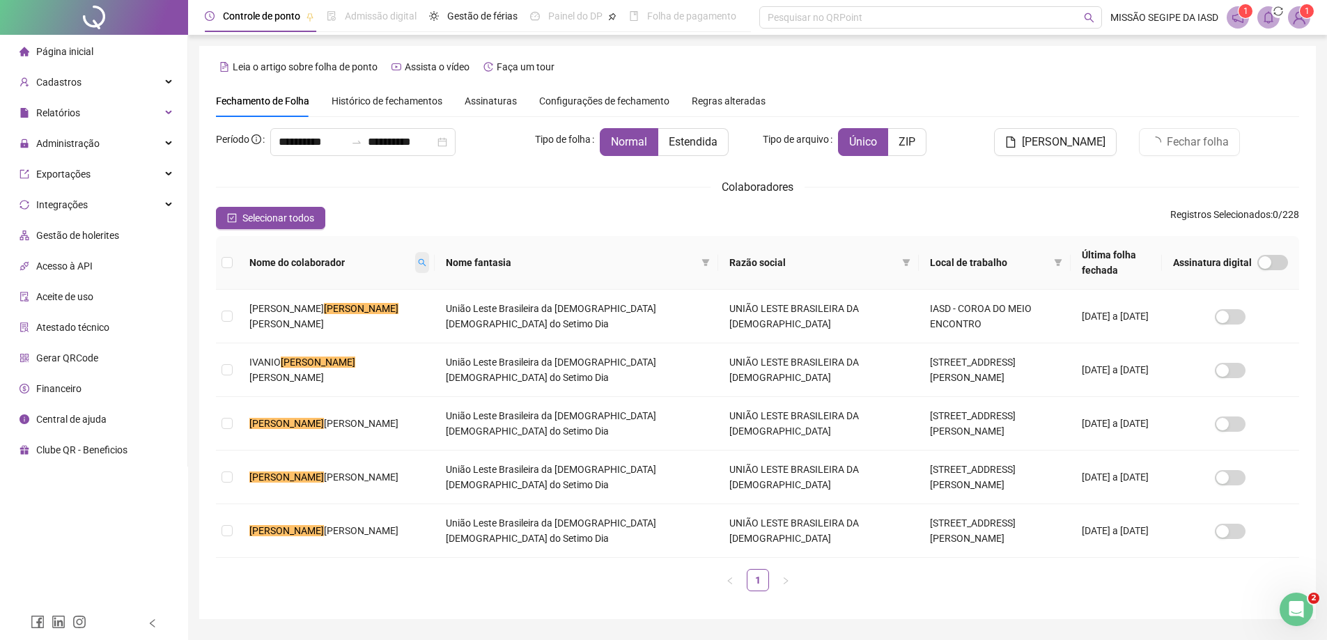
click at [415, 263] on span at bounding box center [422, 262] width 14 height 21
type input "*"
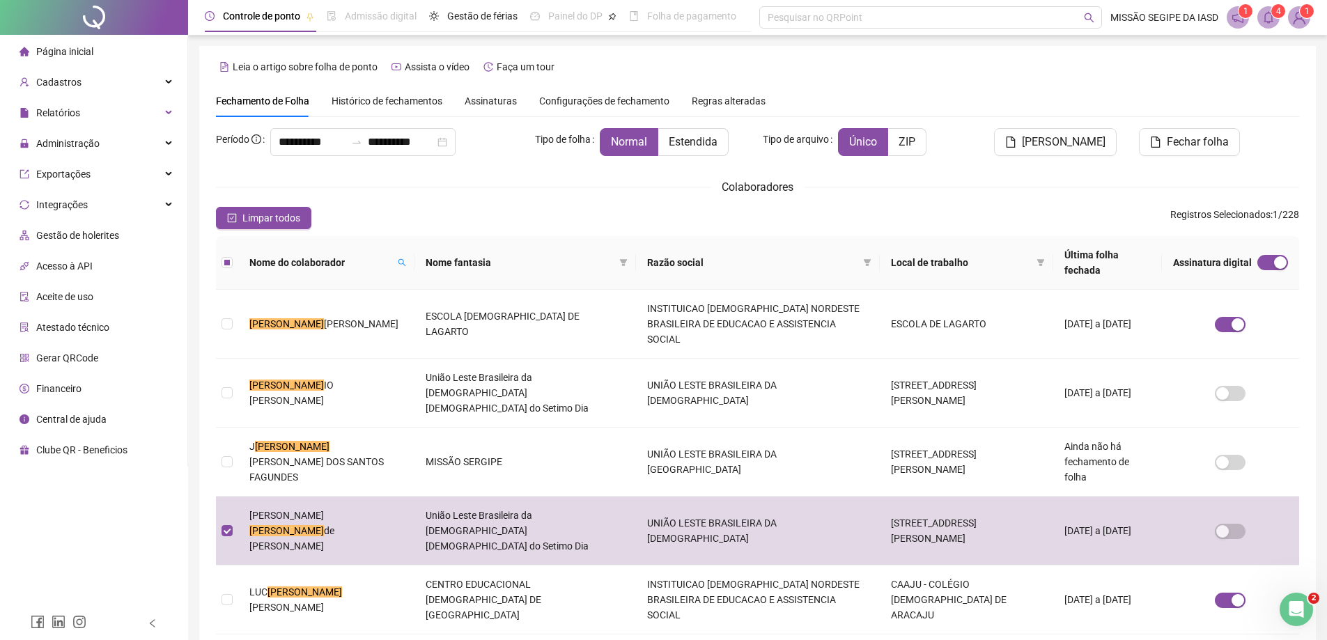
click at [1271, 24] on span at bounding box center [1268, 17] width 22 height 22
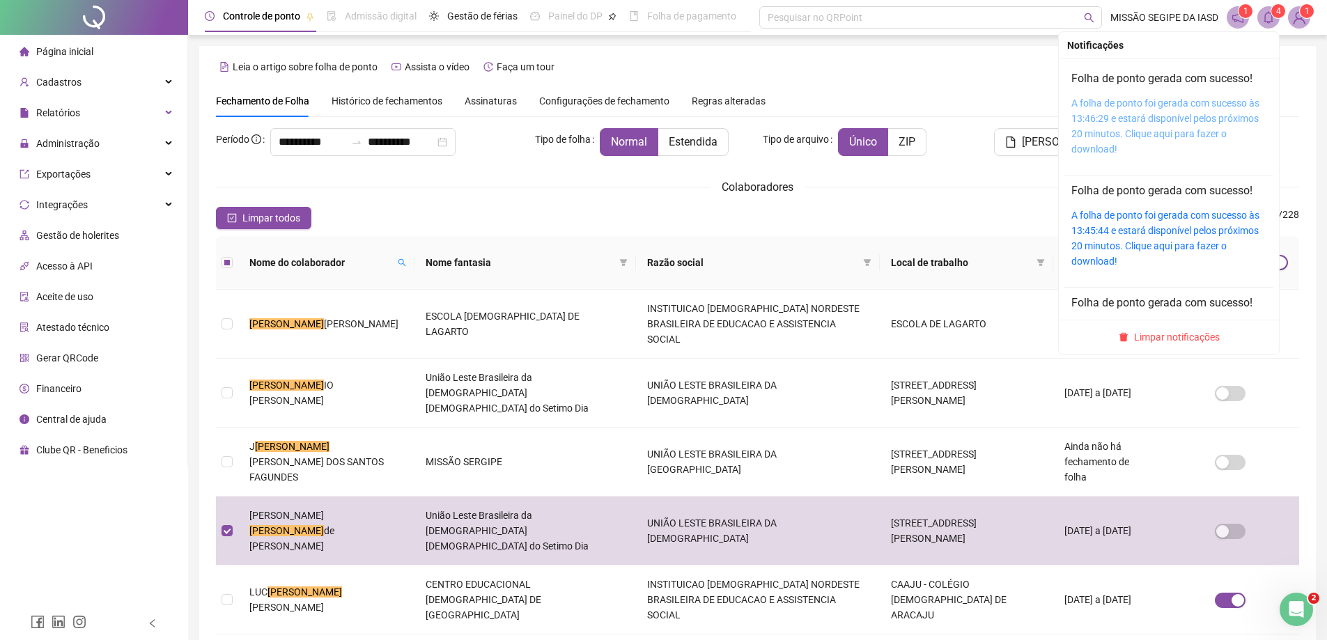
click at [1181, 105] on link "A folha de ponto foi gerada com sucesso às 13:46:29 e estará disponível pelos p…" at bounding box center [1165, 126] width 188 height 57
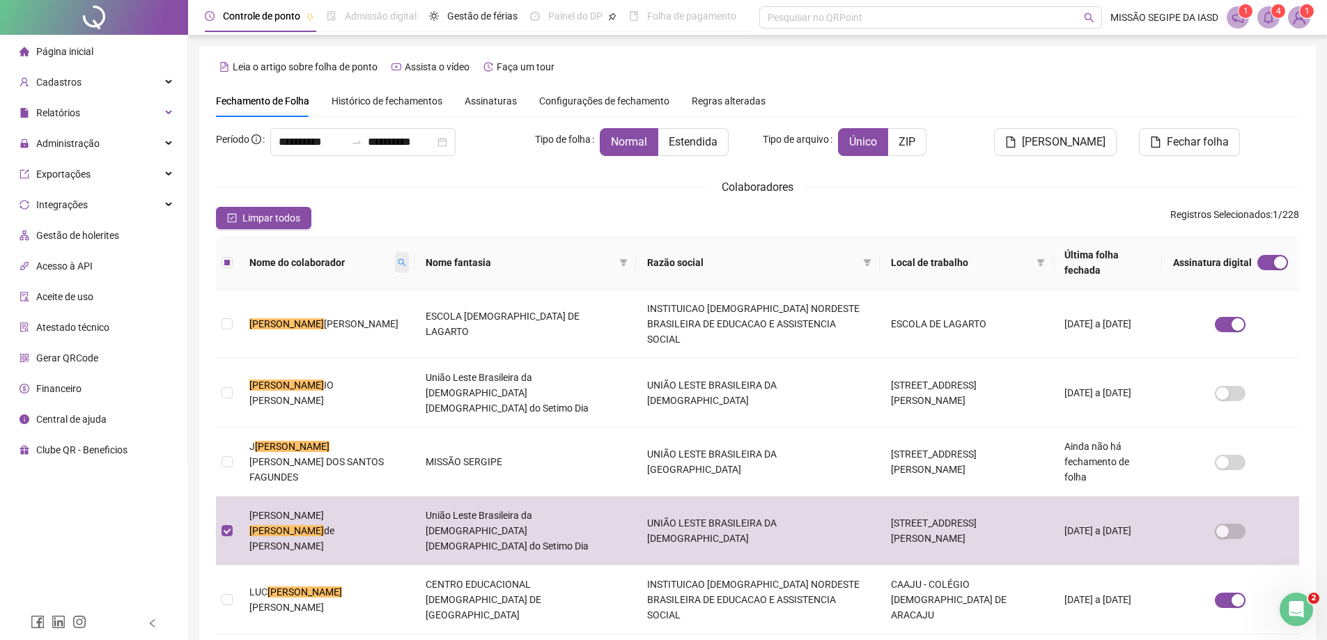
click at [398, 258] on icon "search" at bounding box center [402, 262] width 8 height 8
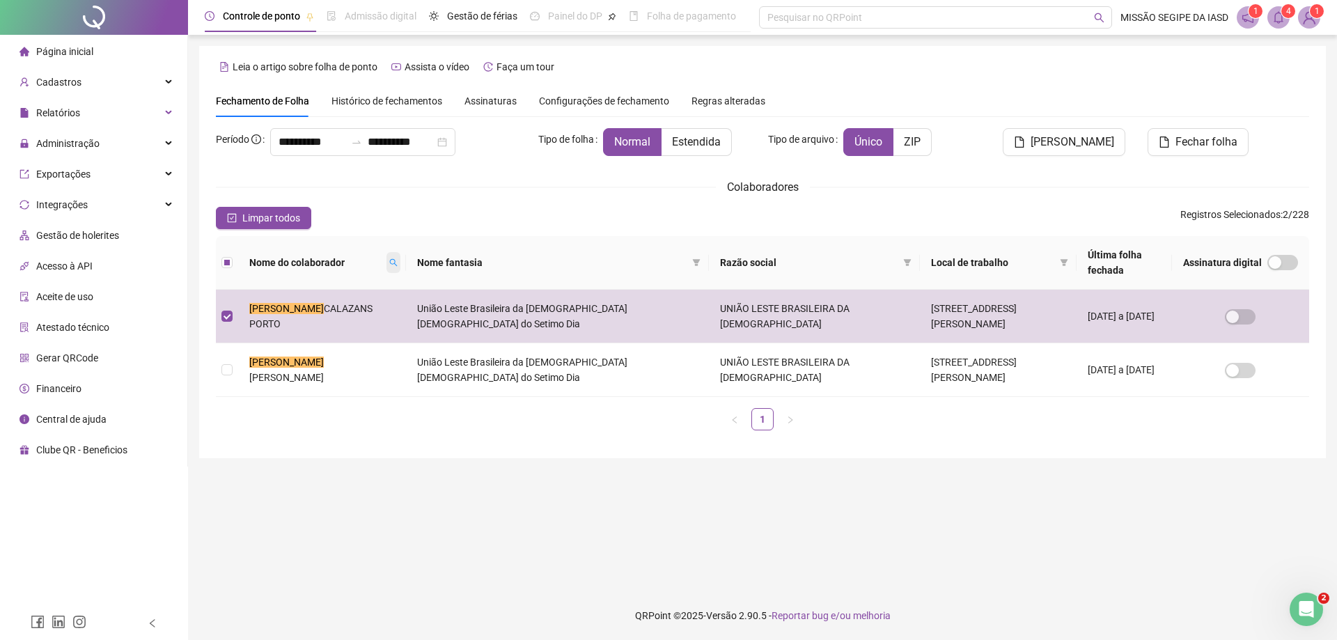
click at [389, 263] on icon "search" at bounding box center [393, 262] width 8 height 8
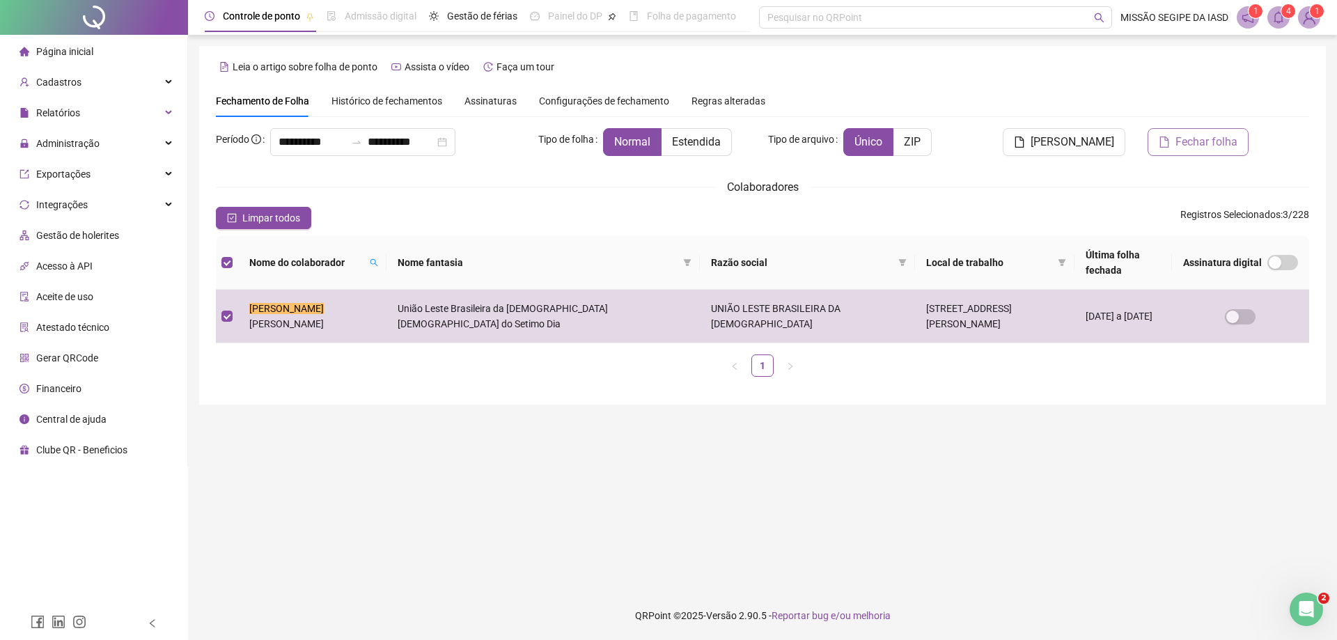
click at [1193, 155] on button "Fechar folha" at bounding box center [1198, 142] width 101 height 28
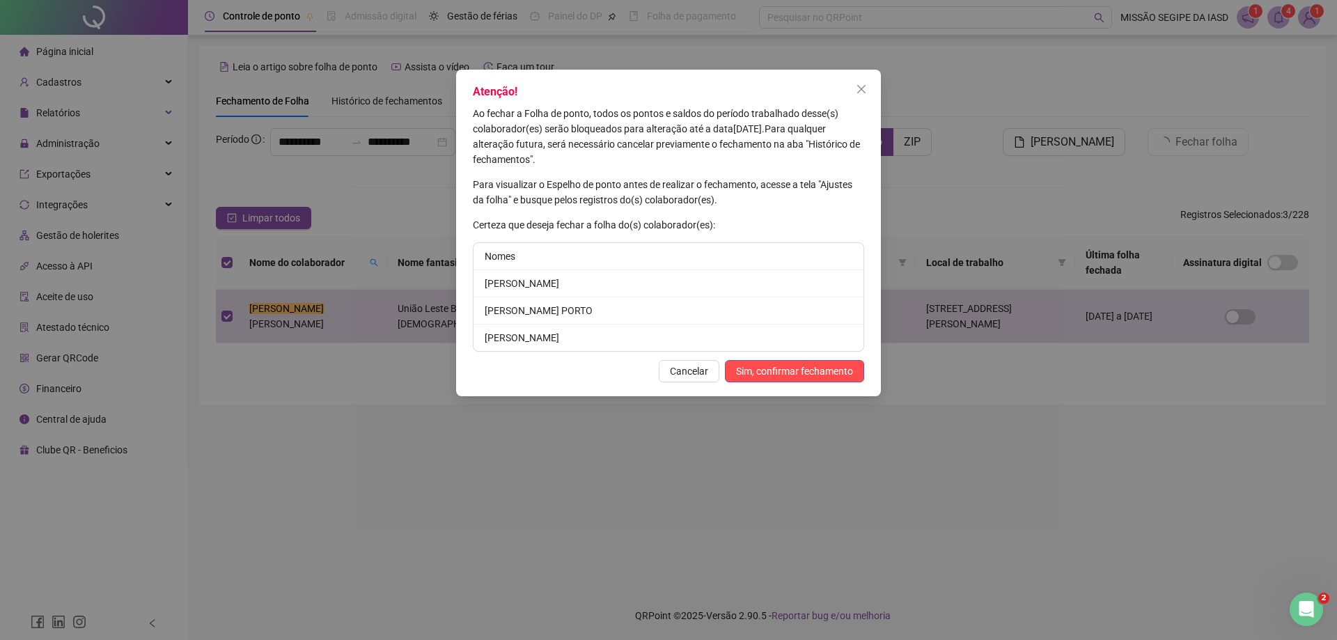
drag, startPoint x: 827, startPoint y: 366, endPoint x: 790, endPoint y: 350, distance: 40.0
click at [823, 366] on span "Sim, confirmar fechamento" at bounding box center [794, 371] width 117 height 15
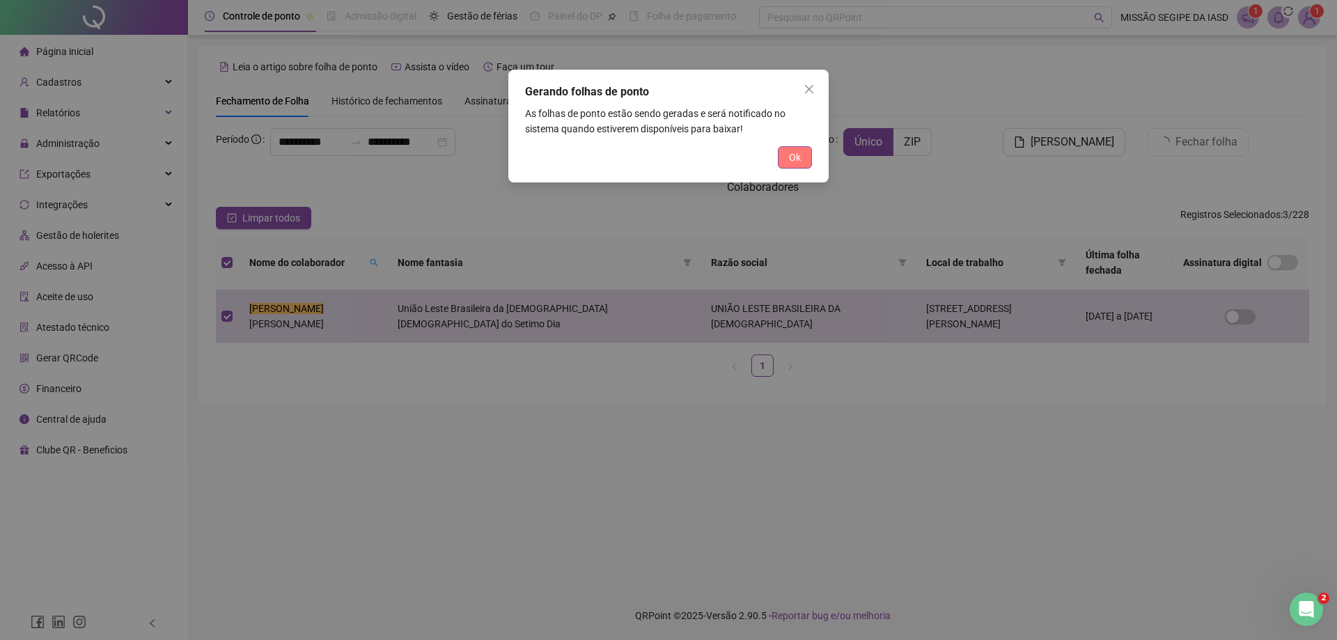
click at [795, 152] on span "Ok" at bounding box center [795, 157] width 12 height 15
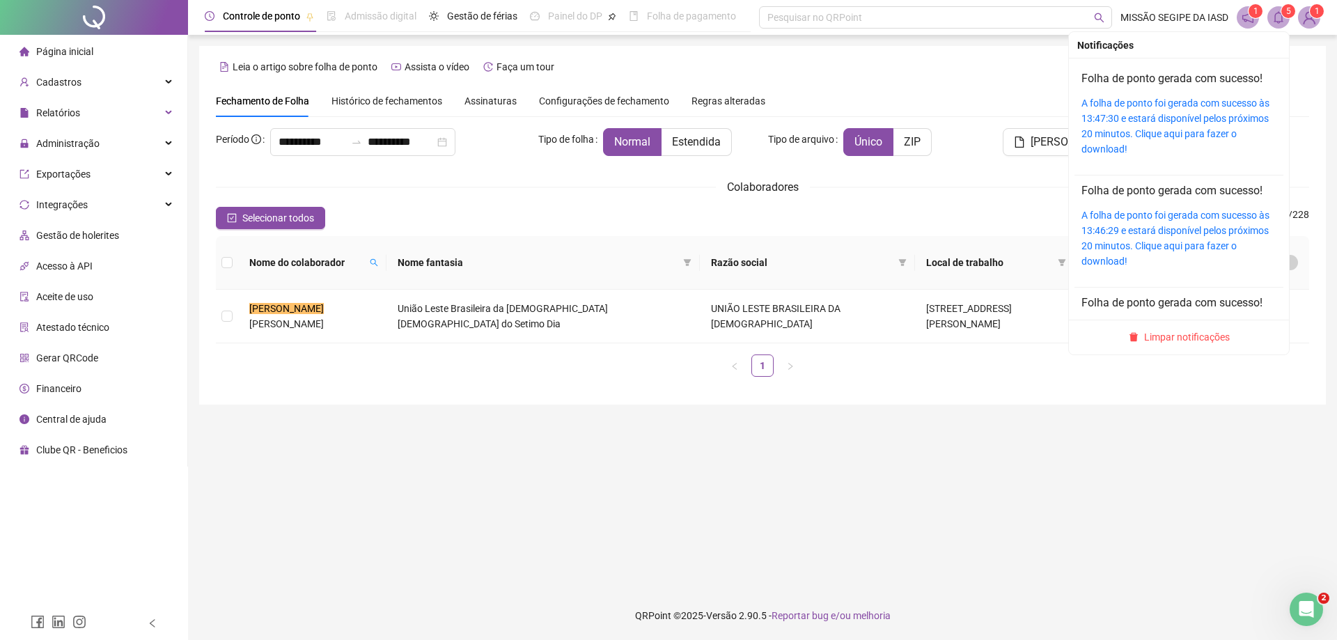
click at [1289, 22] on span at bounding box center [1279, 17] width 22 height 22
click at [1202, 121] on link "A folha de ponto foi gerada com sucesso às 13:47:30 e estará disponível pelos p…" at bounding box center [1176, 126] width 188 height 57
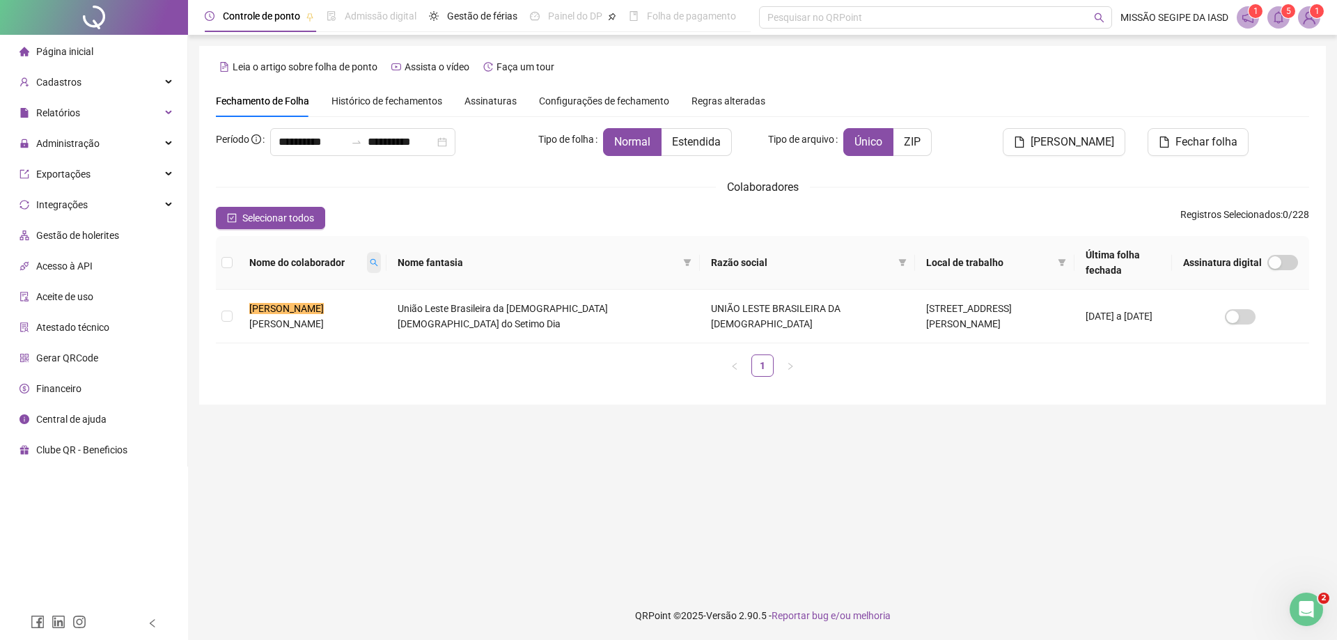
click at [370, 265] on icon "search" at bounding box center [374, 262] width 8 height 8
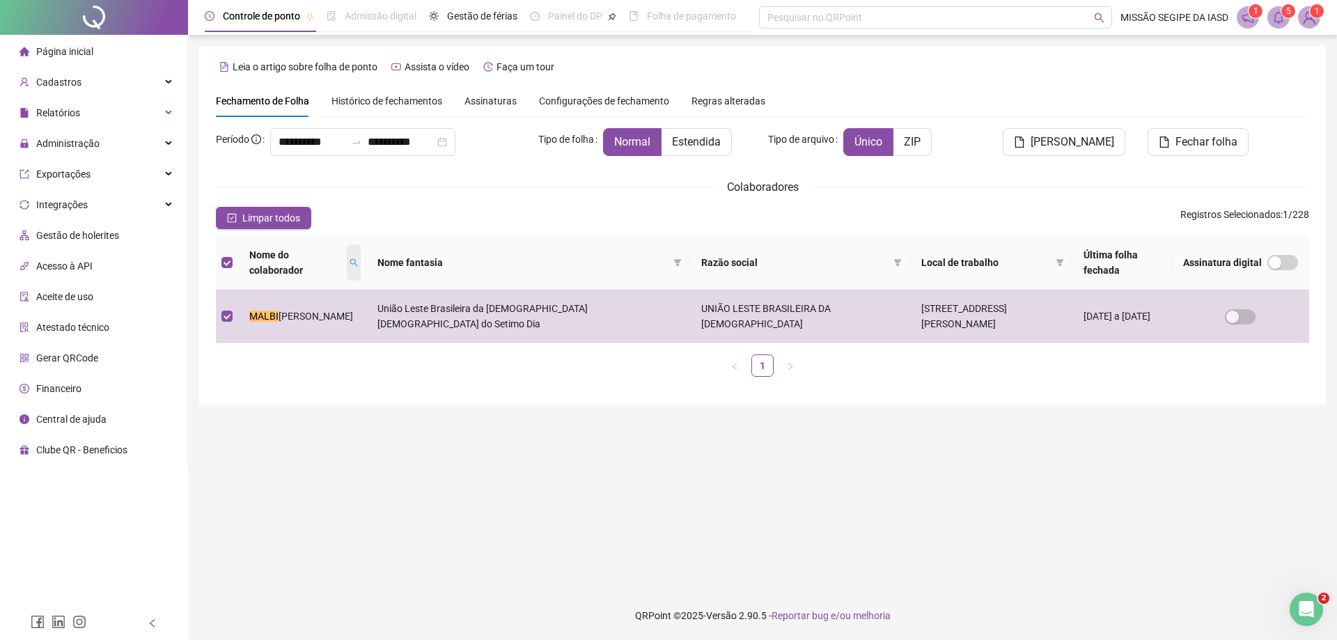
click at [358, 264] on icon "search" at bounding box center [354, 262] width 8 height 8
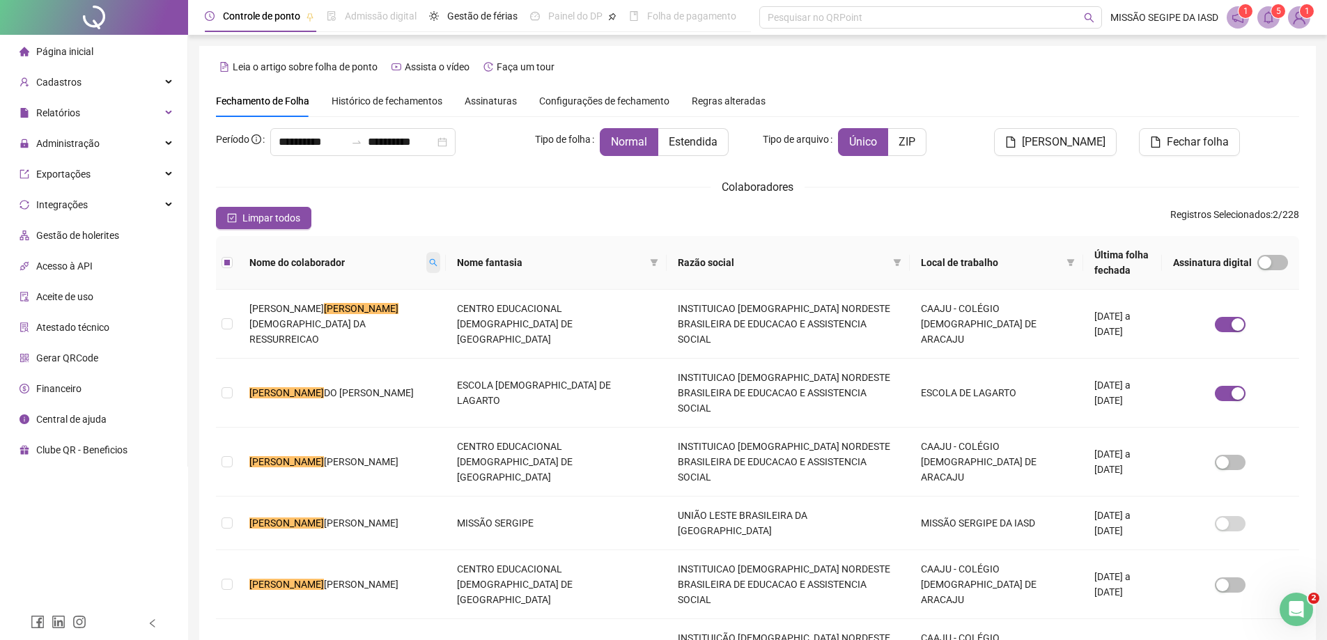
click at [429, 262] on icon "search" at bounding box center [433, 262] width 8 height 8
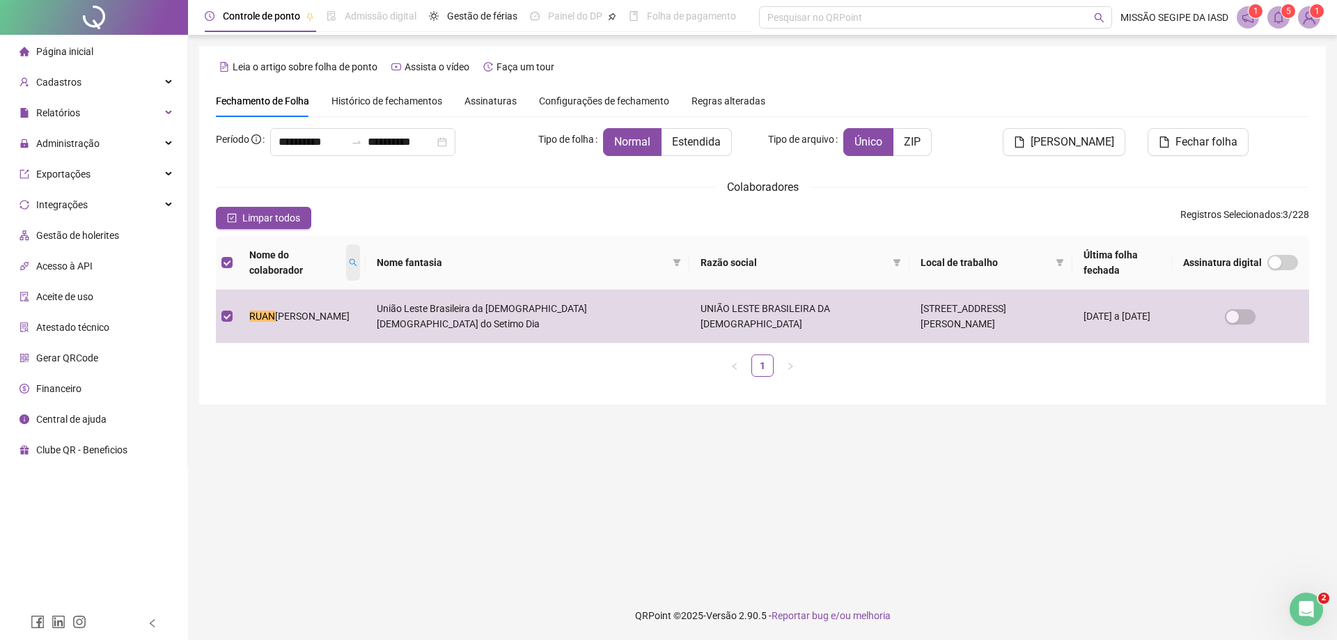
click at [349, 259] on icon "search" at bounding box center [353, 262] width 8 height 8
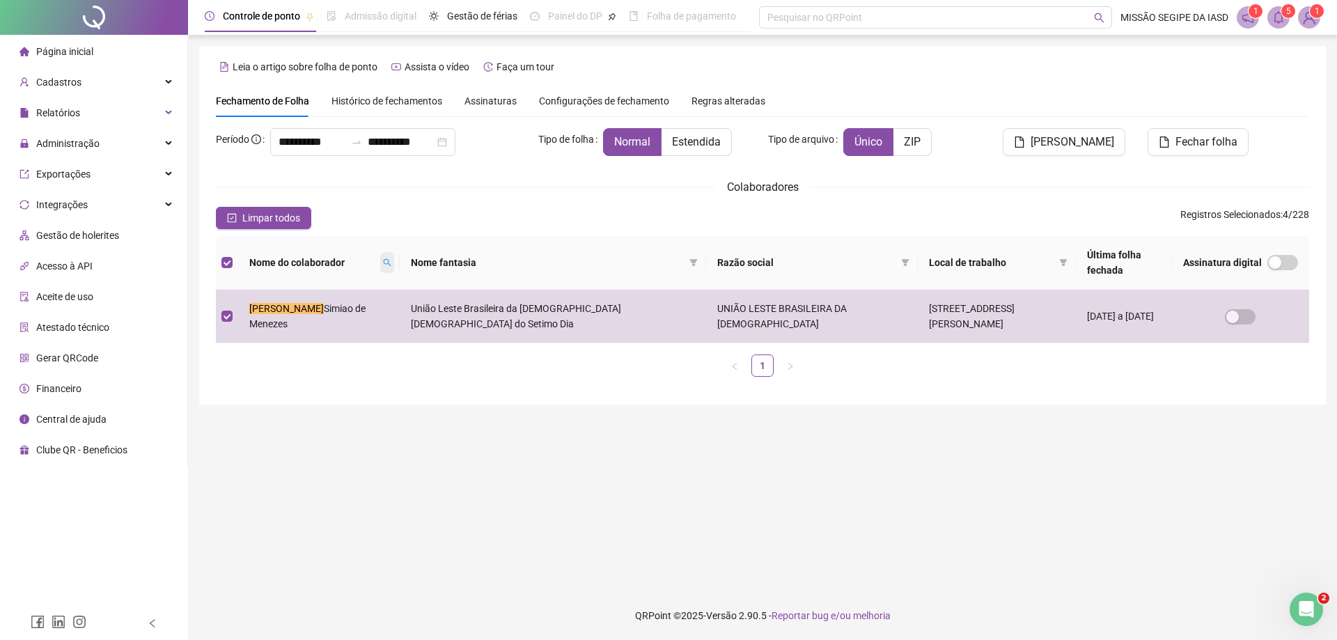
click at [380, 267] on span at bounding box center [387, 262] width 14 height 21
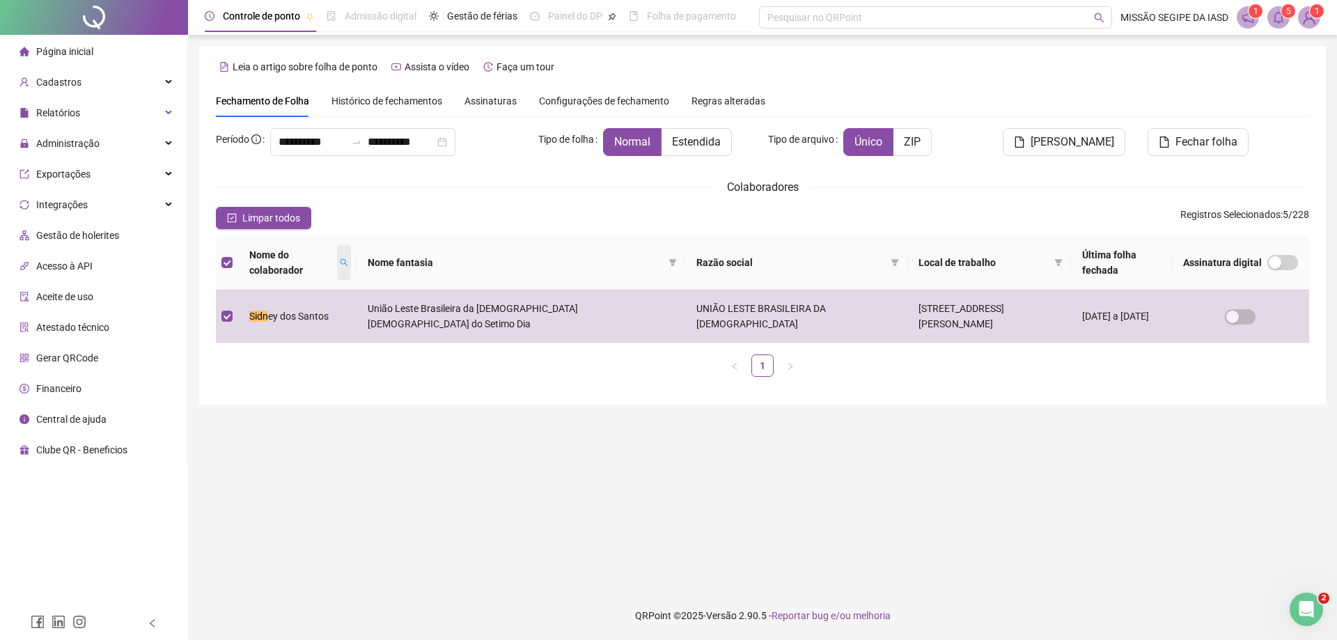
click at [348, 264] on icon "search" at bounding box center [344, 262] width 8 height 8
type input "***"
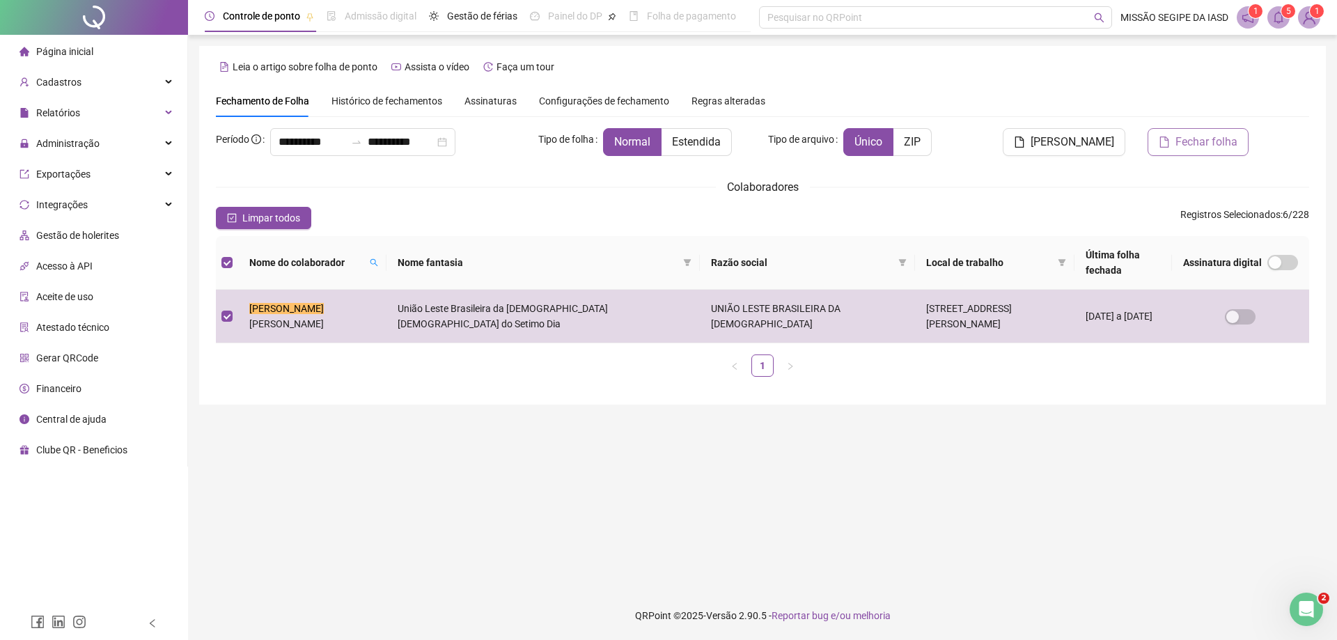
click at [1163, 145] on icon "file" at bounding box center [1164, 142] width 11 height 11
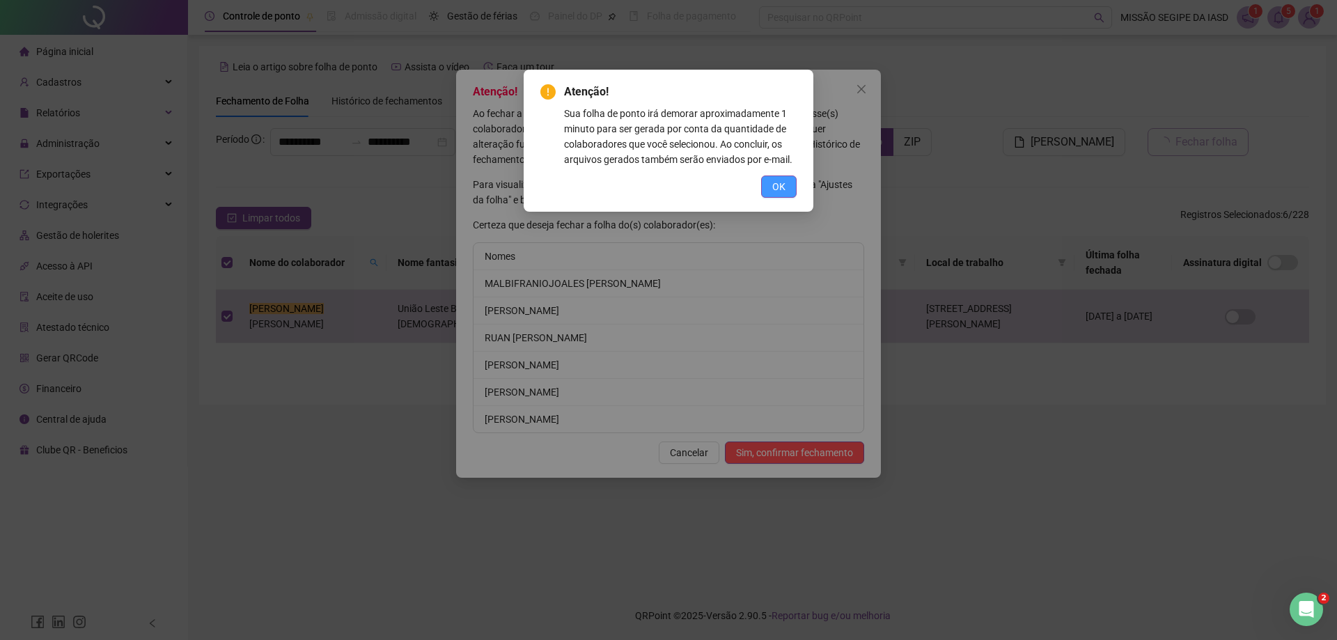
click at [782, 185] on span "OK" at bounding box center [778, 186] width 13 height 15
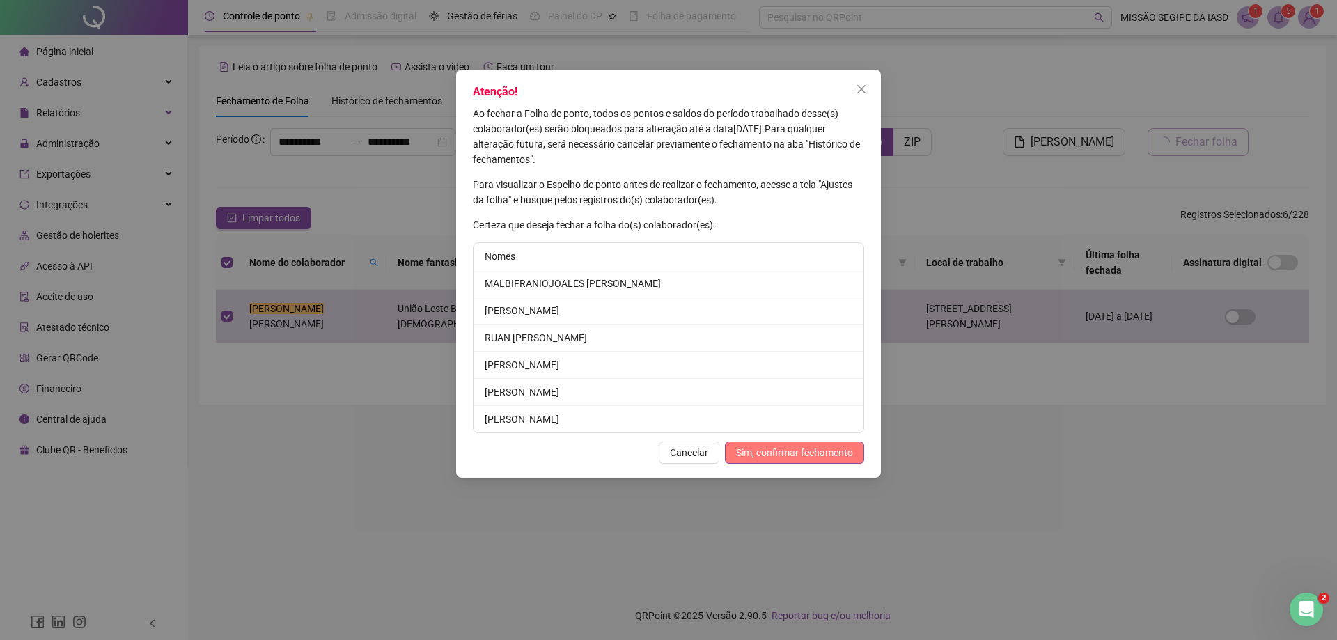
click at [805, 455] on span "Sim, confirmar fechamento" at bounding box center [794, 452] width 117 height 15
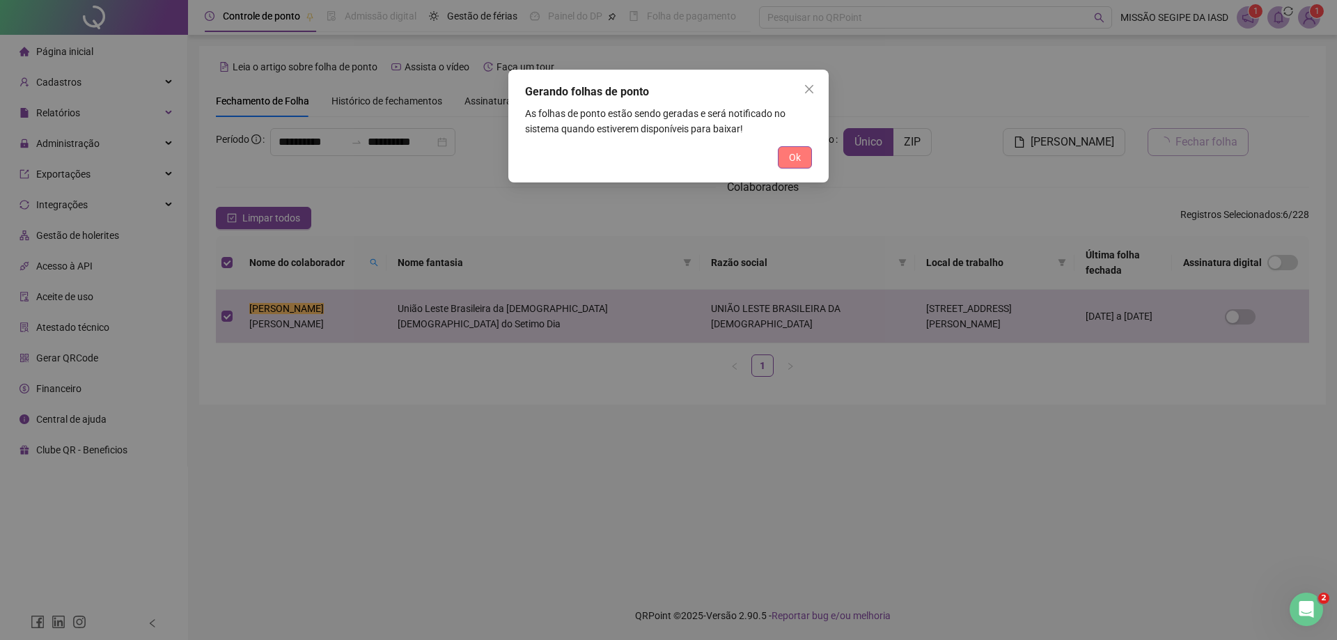
click at [792, 158] on span "Ok" at bounding box center [795, 157] width 12 height 15
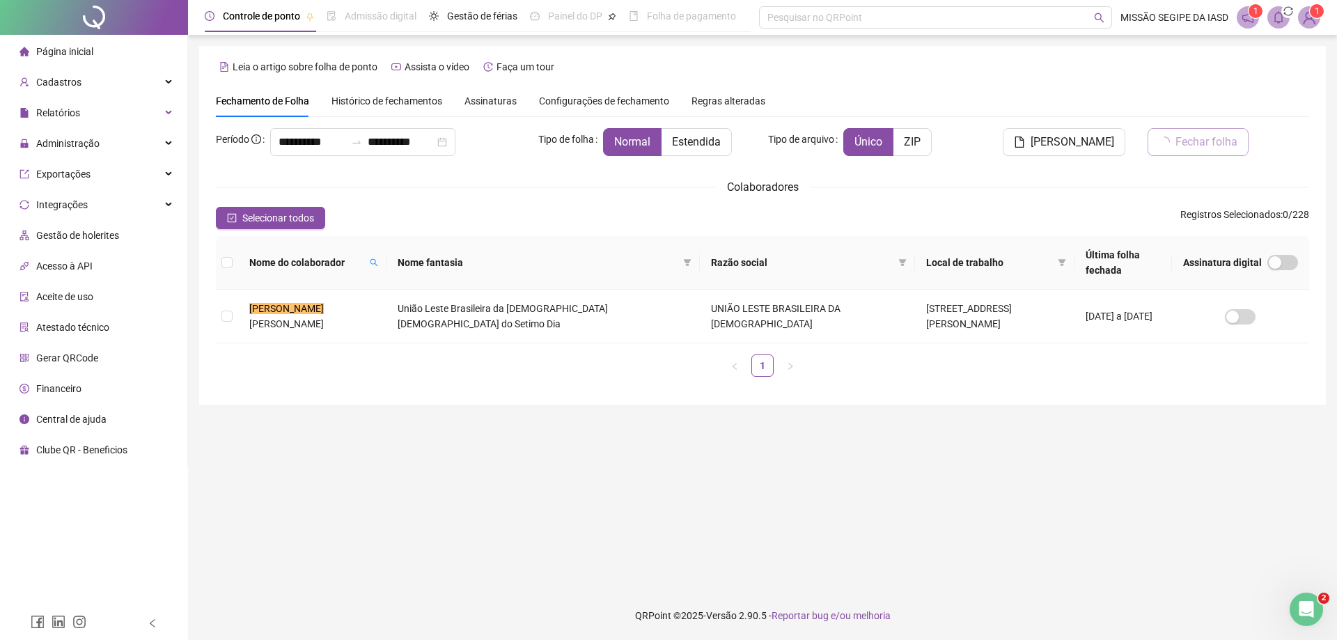
click at [1274, 20] on icon "bell" at bounding box center [1279, 17] width 13 height 13
click at [1289, 21] on span at bounding box center [1279, 17] width 22 height 22
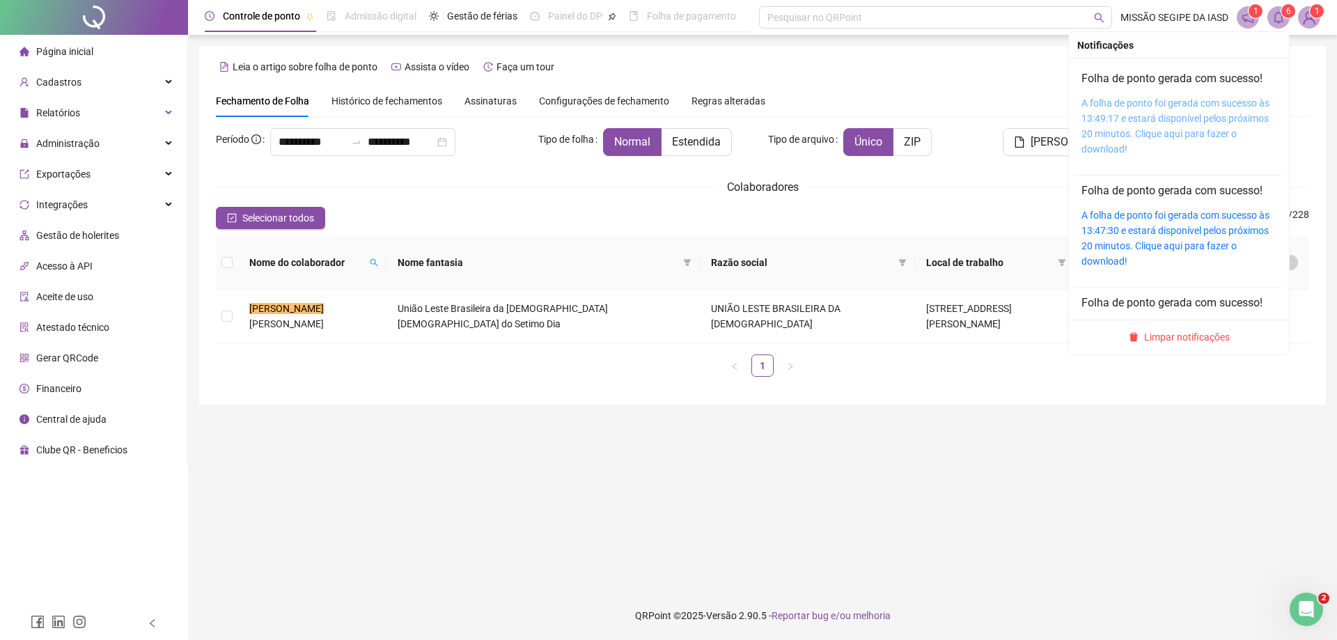
click at [1159, 127] on link "A folha de ponto foi gerada com sucesso às 13:49:17 e estará disponível pelos p…" at bounding box center [1176, 126] width 188 height 57
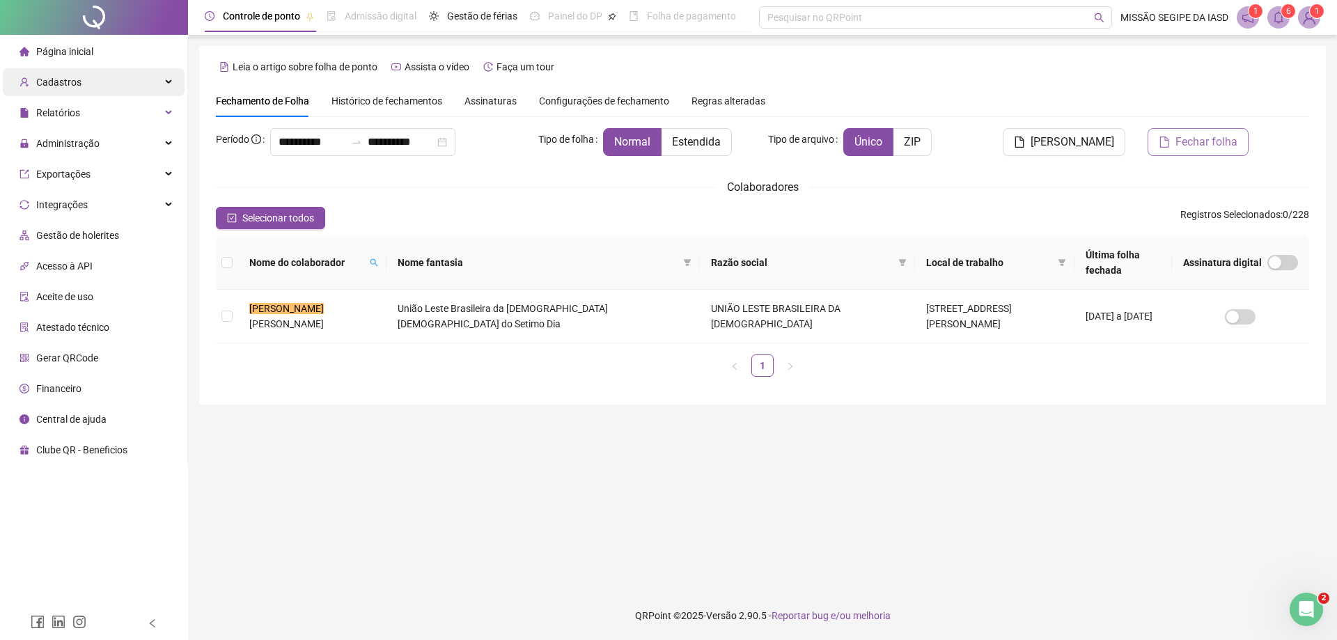
click at [74, 81] on span "Cadastros" at bounding box center [58, 82] width 45 height 11
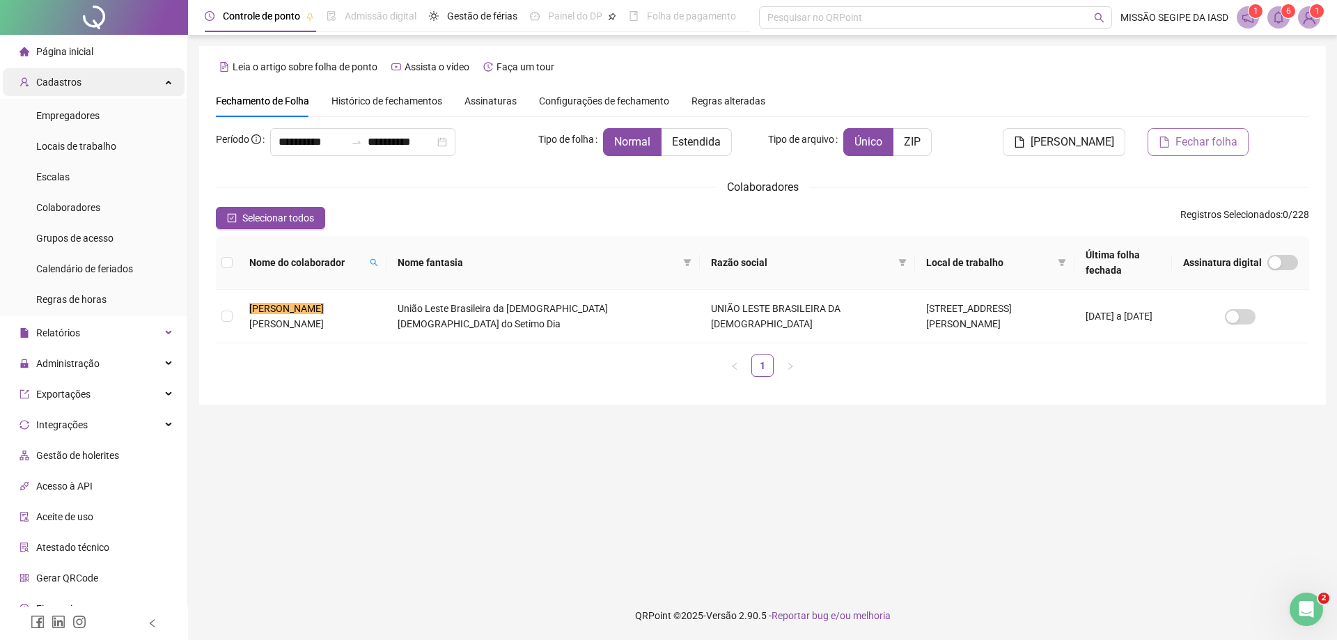
click at [105, 91] on div "Cadastros" at bounding box center [94, 82] width 182 height 28
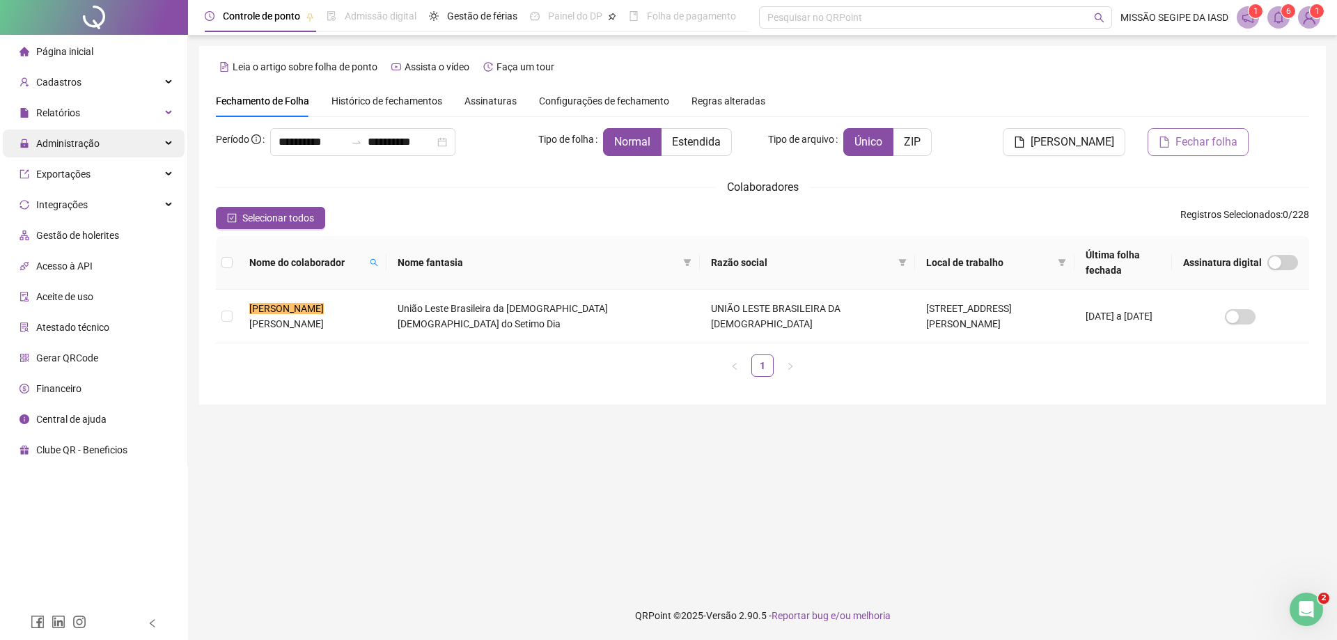
click at [108, 152] on div "Administração" at bounding box center [94, 144] width 182 height 28
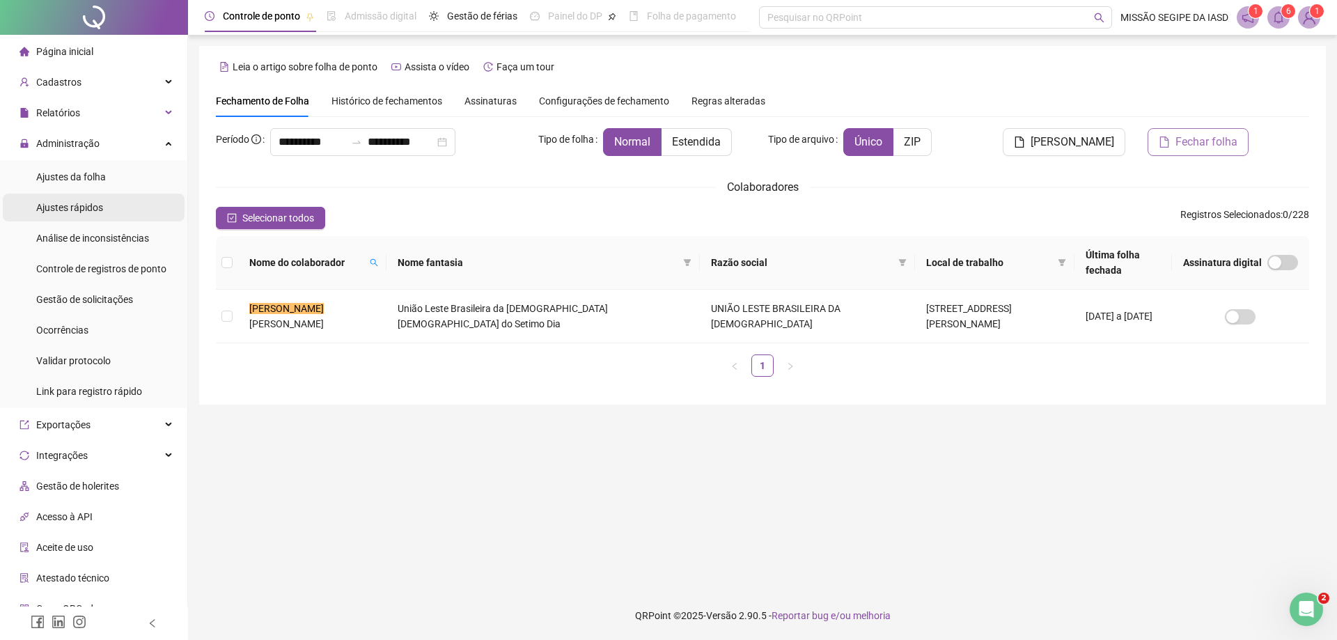
click at [113, 201] on li "Ajustes rápidos" at bounding box center [94, 208] width 182 height 28
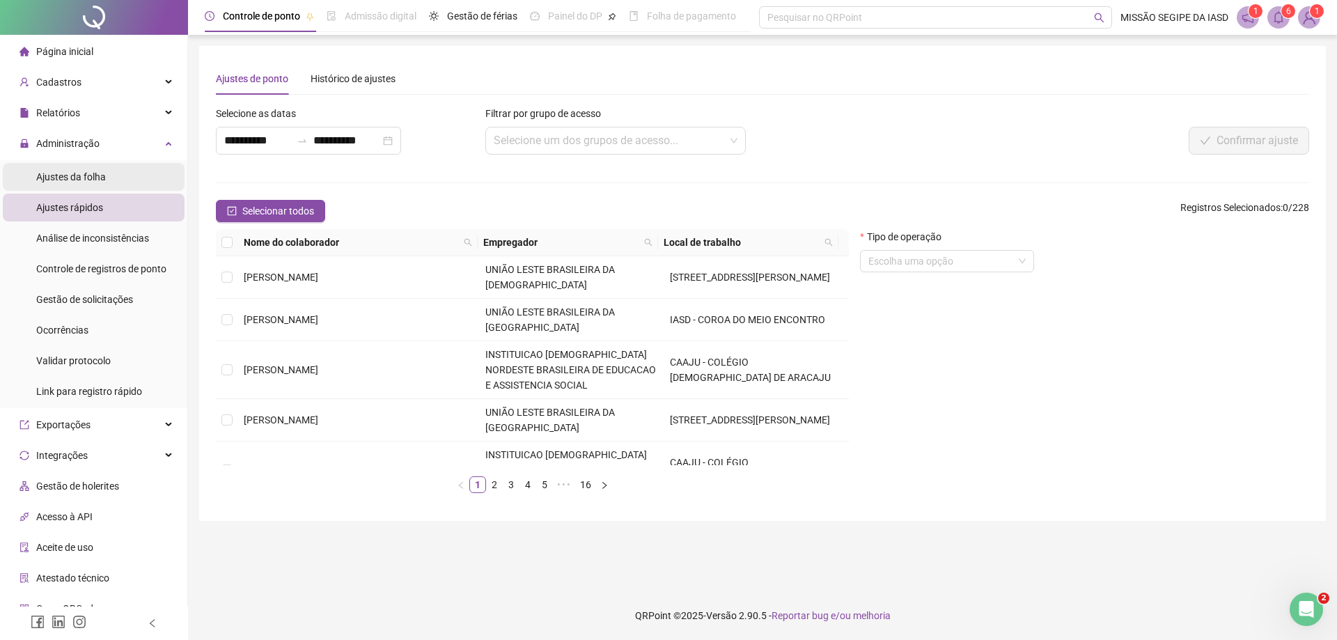
click at [115, 177] on li "Ajustes da folha" at bounding box center [94, 177] width 182 height 28
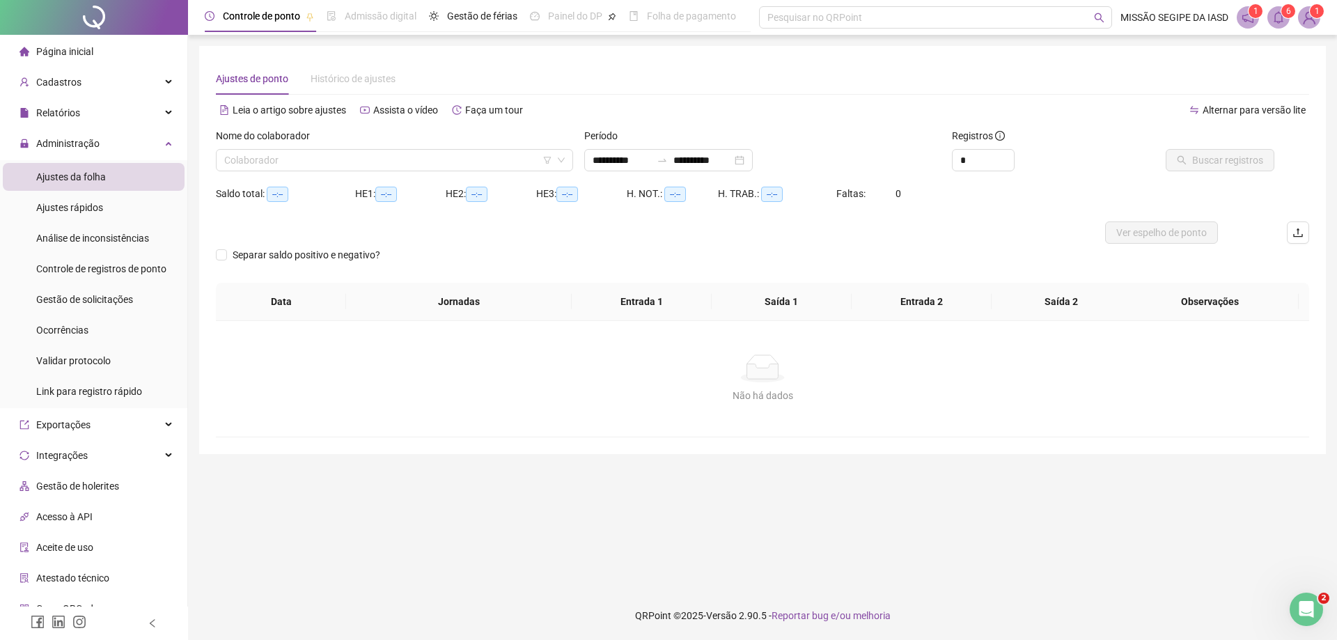
type input "**********"
click at [283, 164] on input "search" at bounding box center [388, 160] width 328 height 21
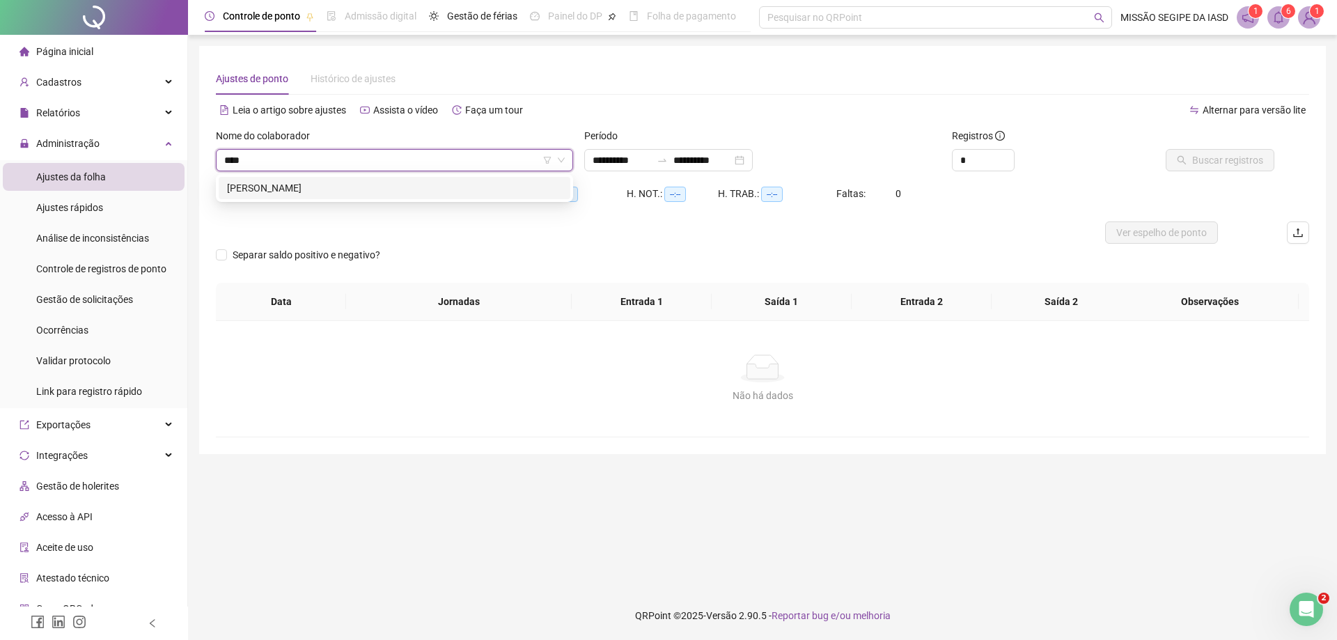
type input "*****"
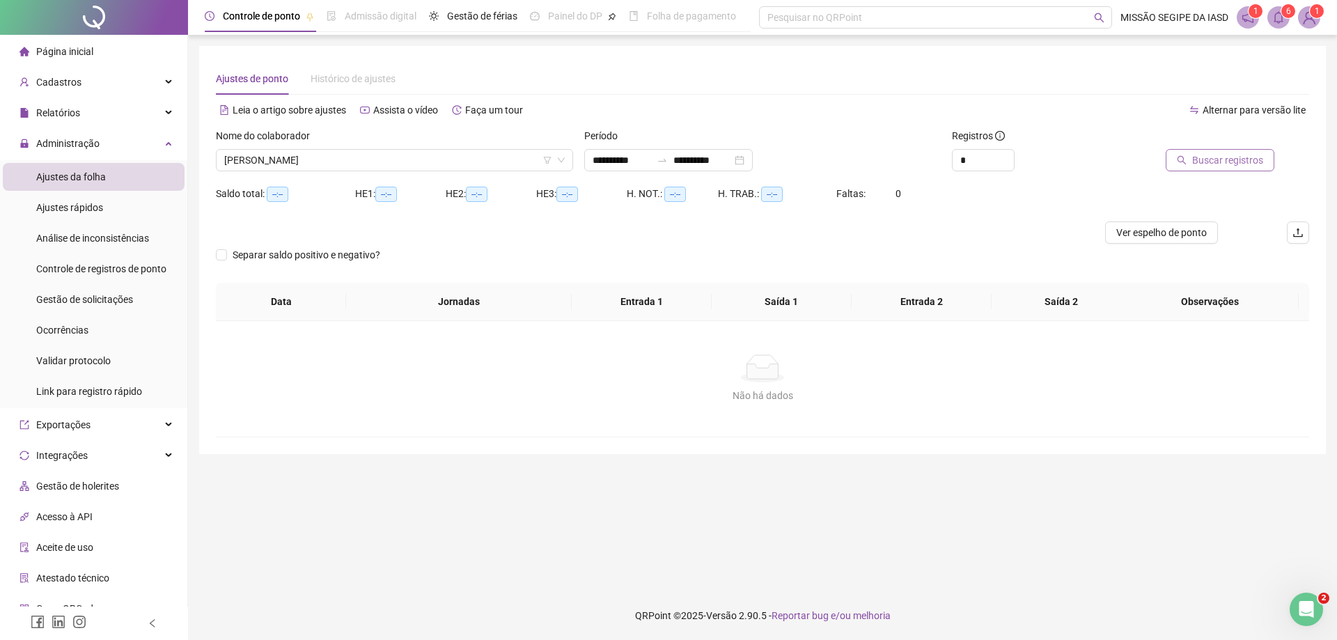
click at [1204, 171] on button "Buscar registros" at bounding box center [1220, 160] width 109 height 22
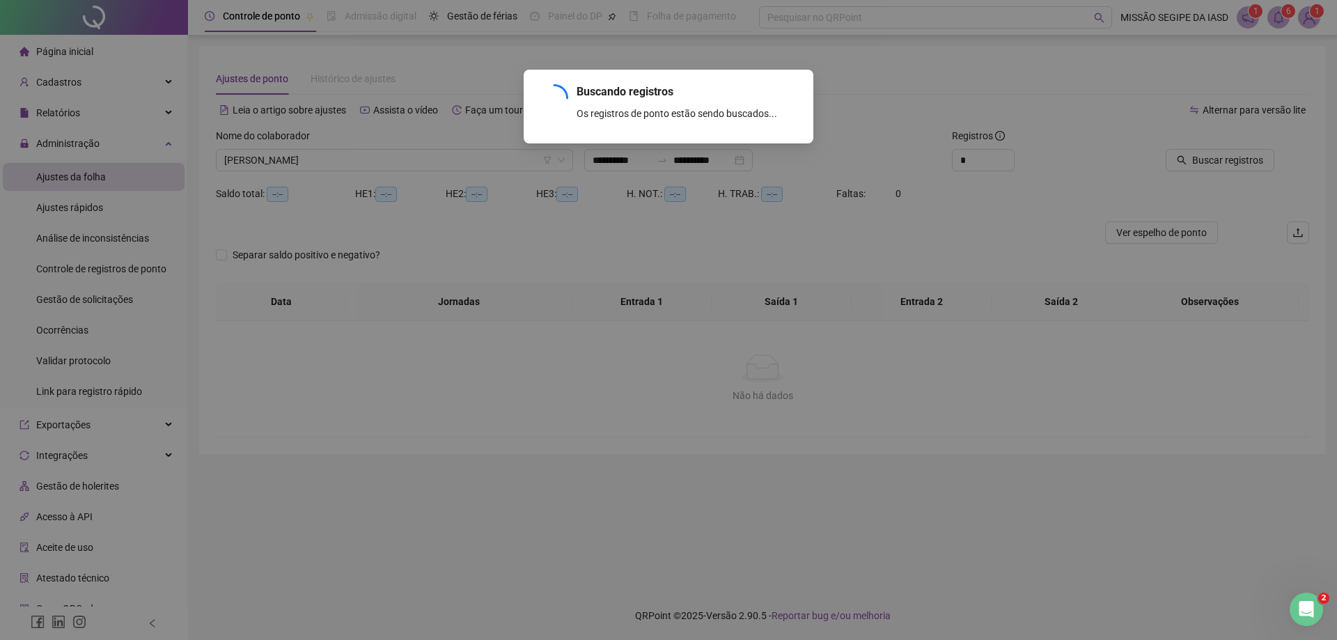
click at [722, 164] on div "Buscando registros Os registros de ponto estão sendo buscados... OK" at bounding box center [668, 320] width 1337 height 640
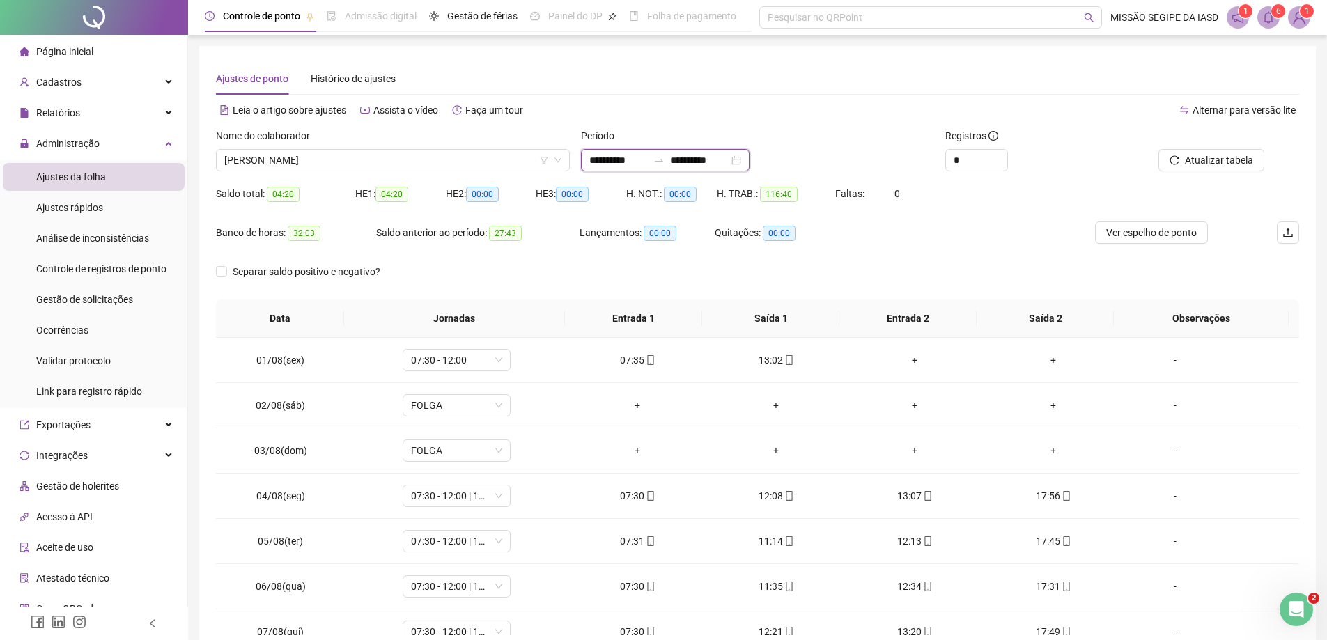
click at [722, 164] on input "**********" at bounding box center [699, 160] width 59 height 15
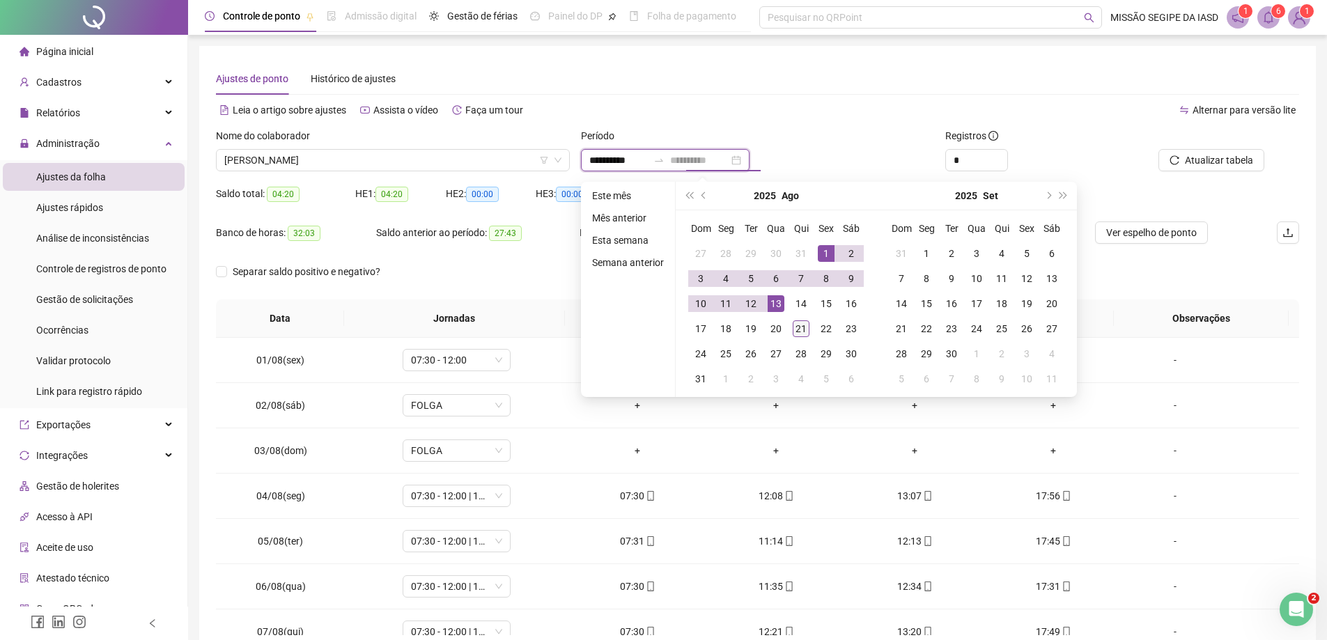
type input "**********"
click at [795, 332] on div "21" at bounding box center [801, 328] width 17 height 17
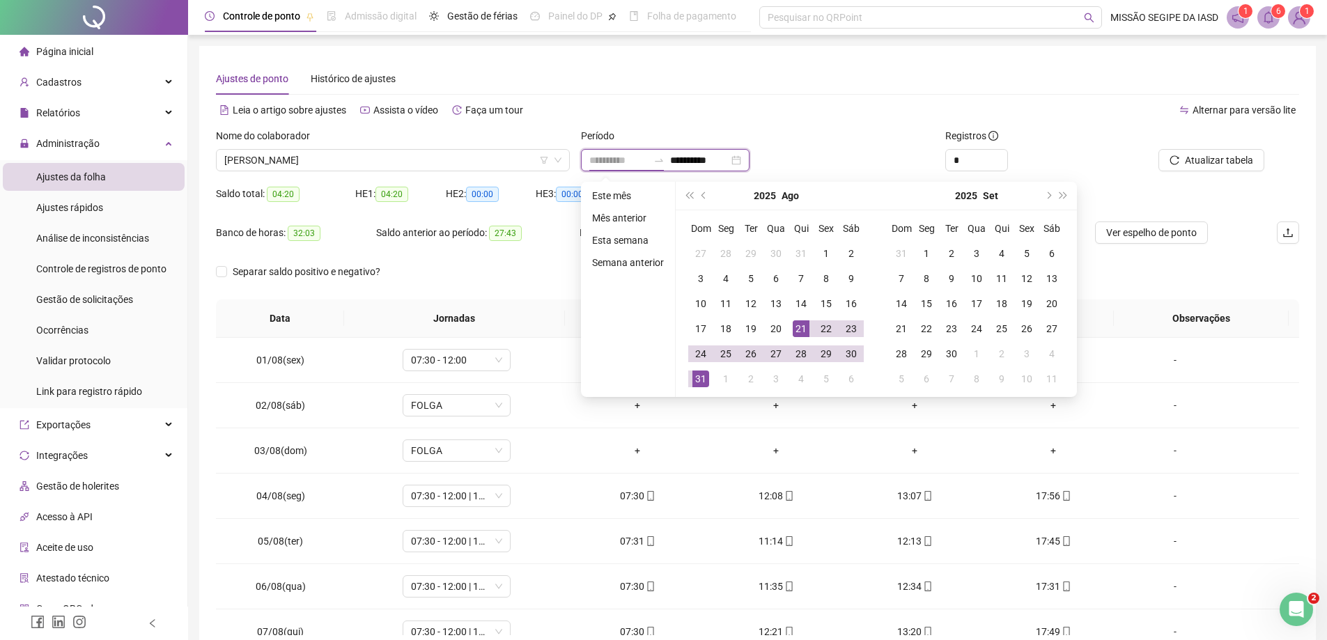
type input "**********"
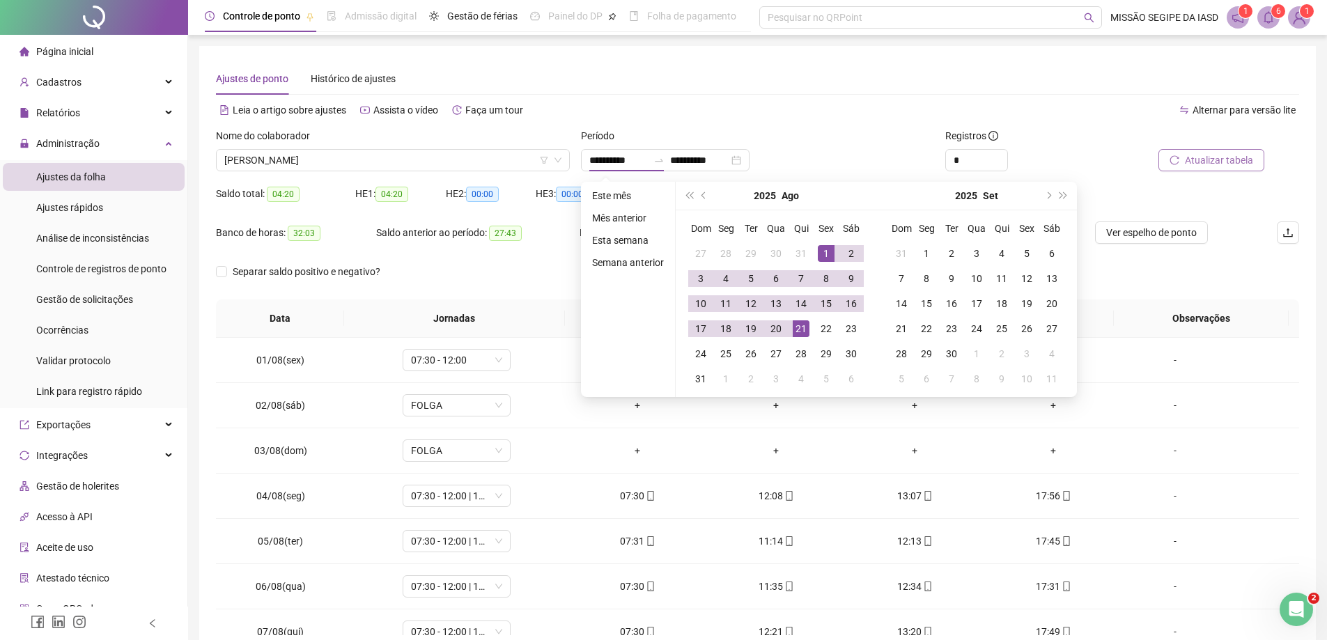
click at [1185, 157] on button "Atualizar tabela" at bounding box center [1211, 160] width 106 height 22
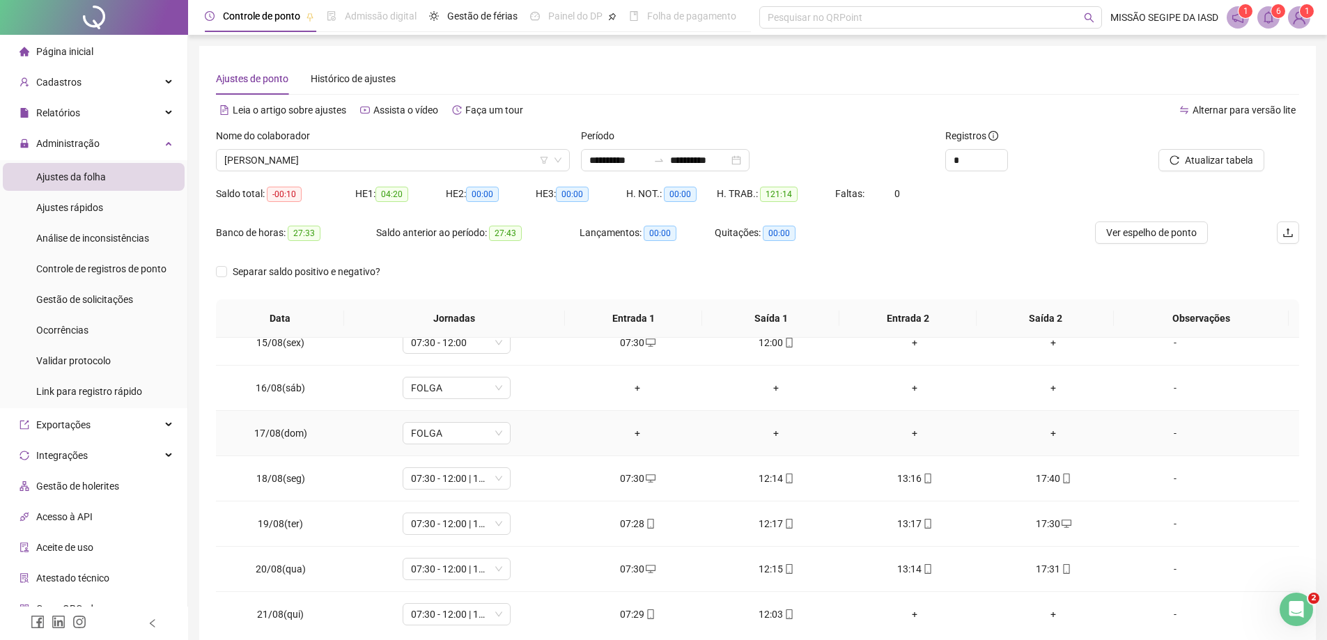
scroll to position [653, 0]
click at [909, 605] on div "+" at bounding box center [915, 612] width 116 height 15
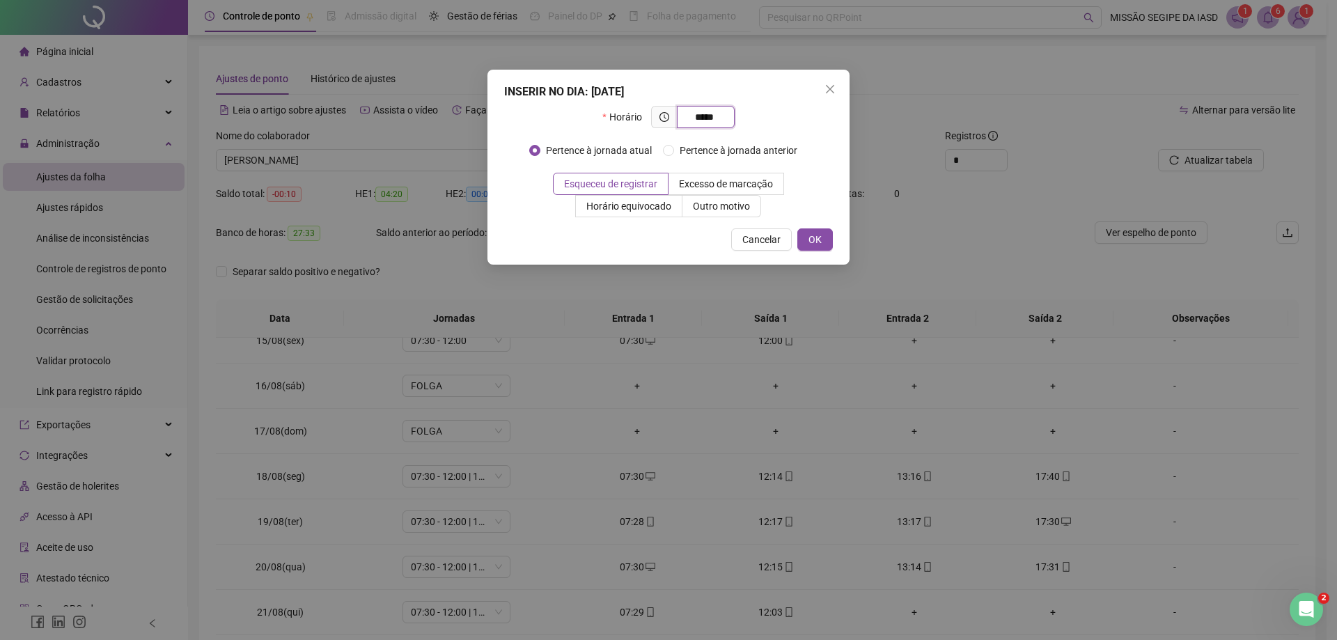
type input "*****"
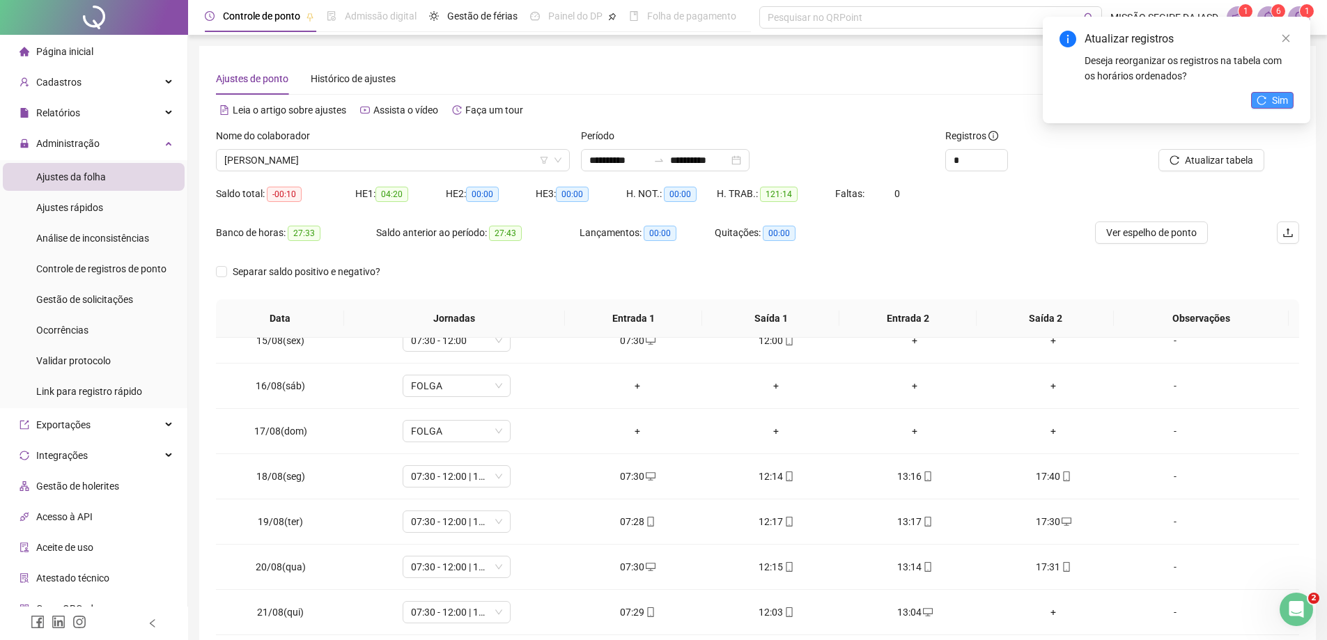
click at [1258, 103] on icon "reload" at bounding box center [1262, 100] width 10 height 10
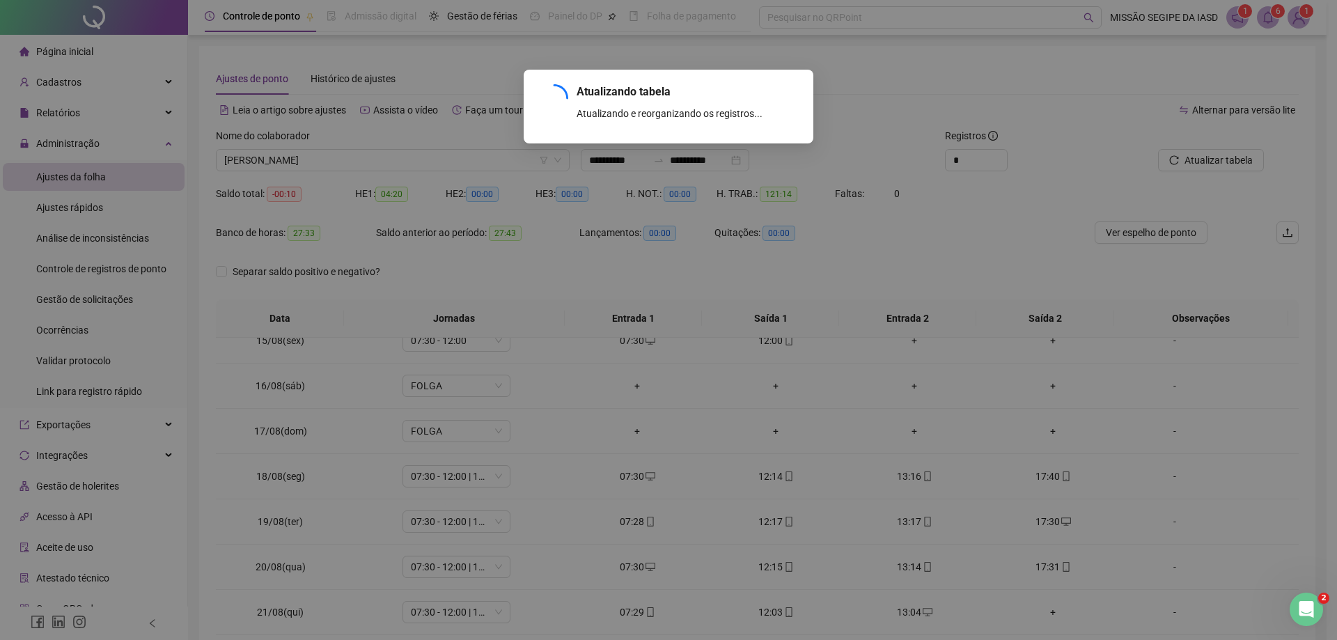
click at [1192, 167] on div "Atualizando tabela Atualizando e reorganizando os registros... OK" at bounding box center [668, 320] width 1337 height 640
click at [1190, 157] on div "Atualizando tabela Atualizando e reorganizando os registros... OK" at bounding box center [668, 320] width 1337 height 640
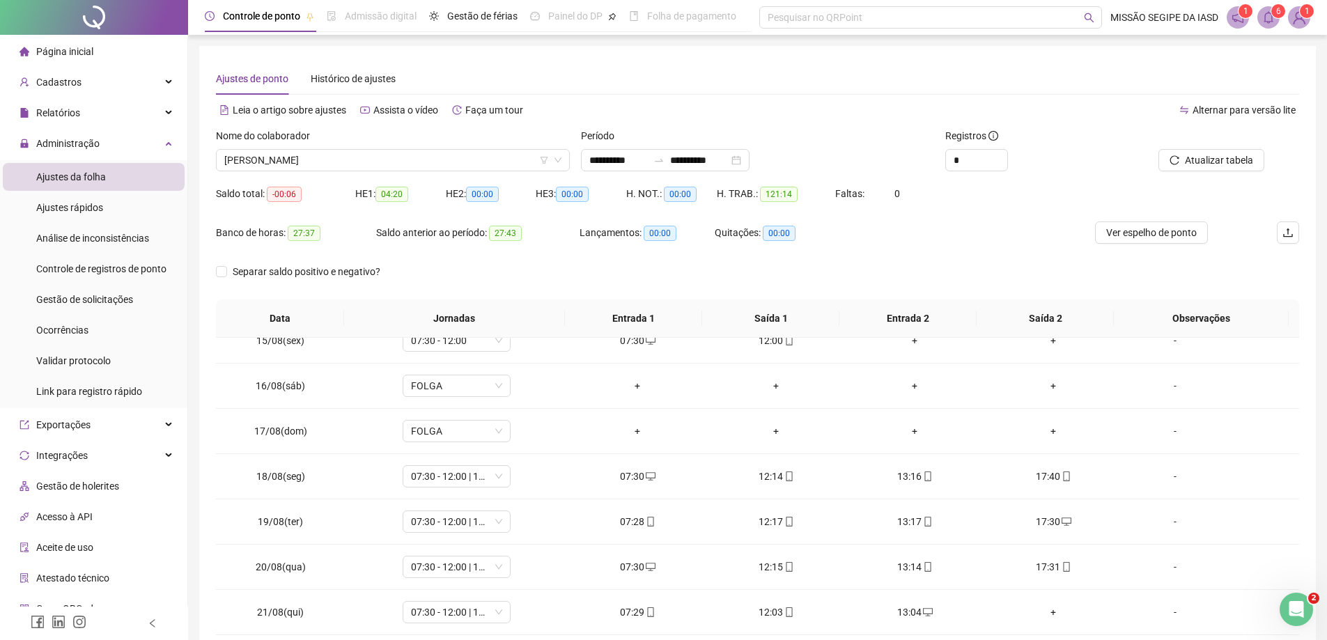
click at [1190, 157] on span "Atualizar tabela" at bounding box center [1219, 160] width 68 height 15
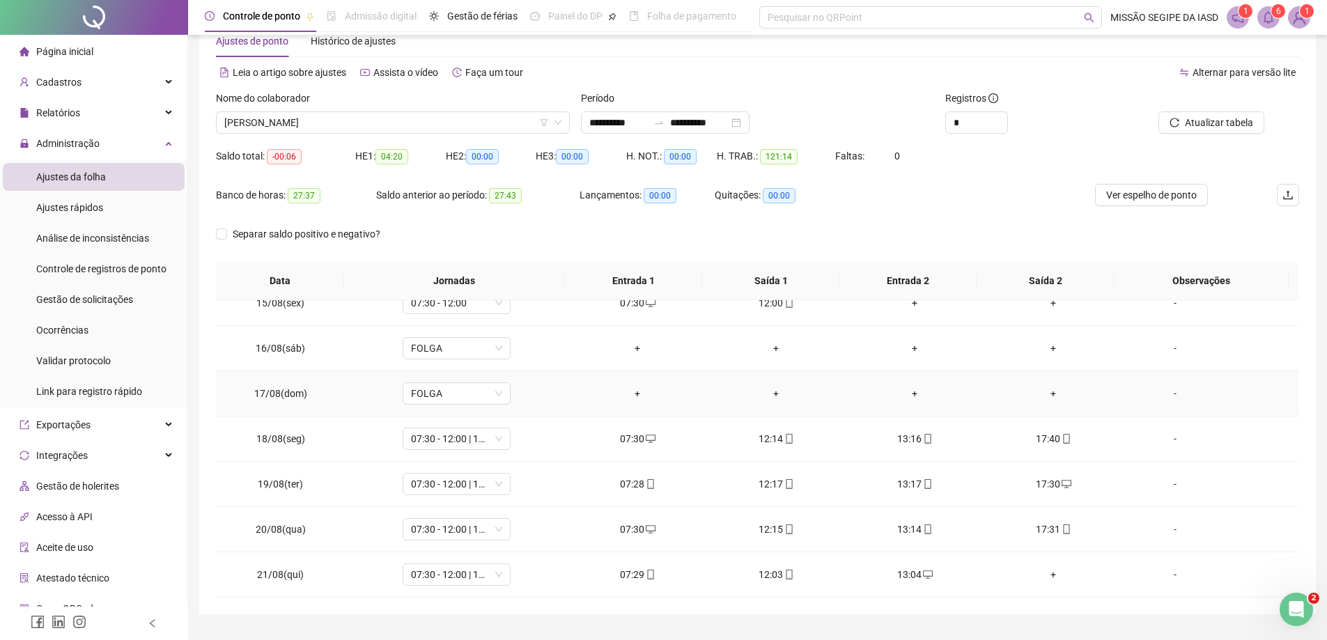
scroll to position [72, 0]
